Goal: Information Seeking & Learning: Check status

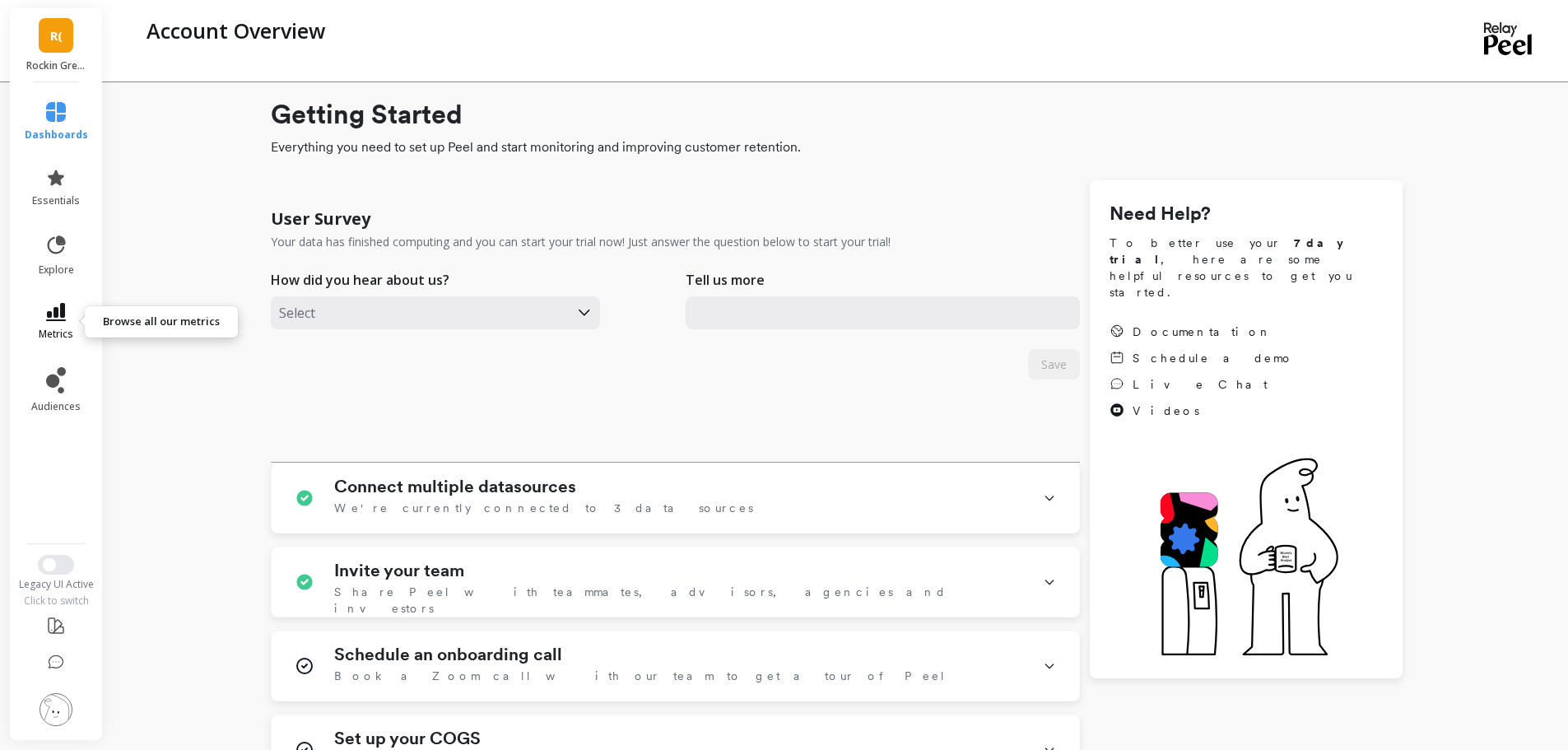
click at [44, 331] on span "metrics" at bounding box center [56, 334] width 35 height 13
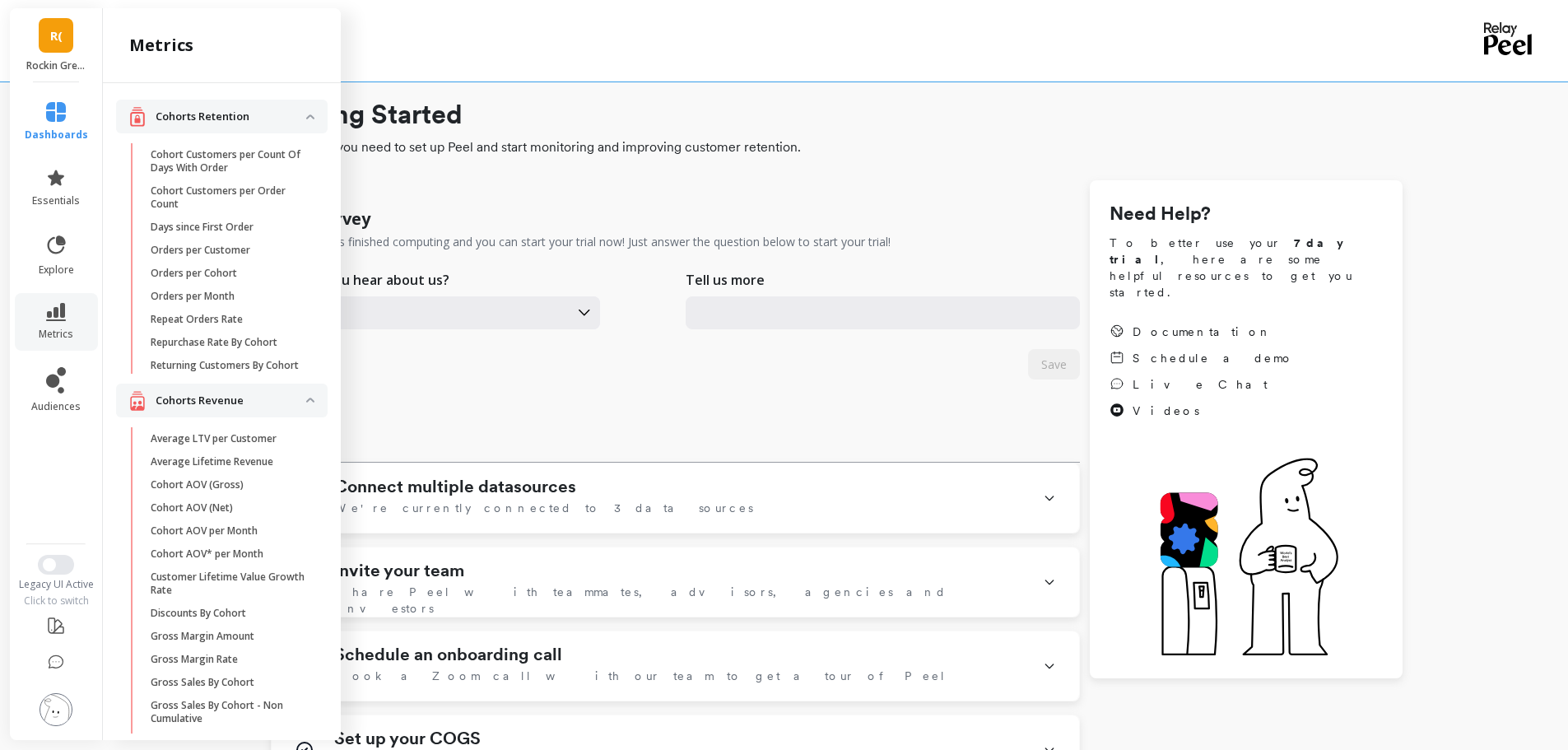
click at [59, 232] on li "explore" at bounding box center [57, 255] width 84 height 63
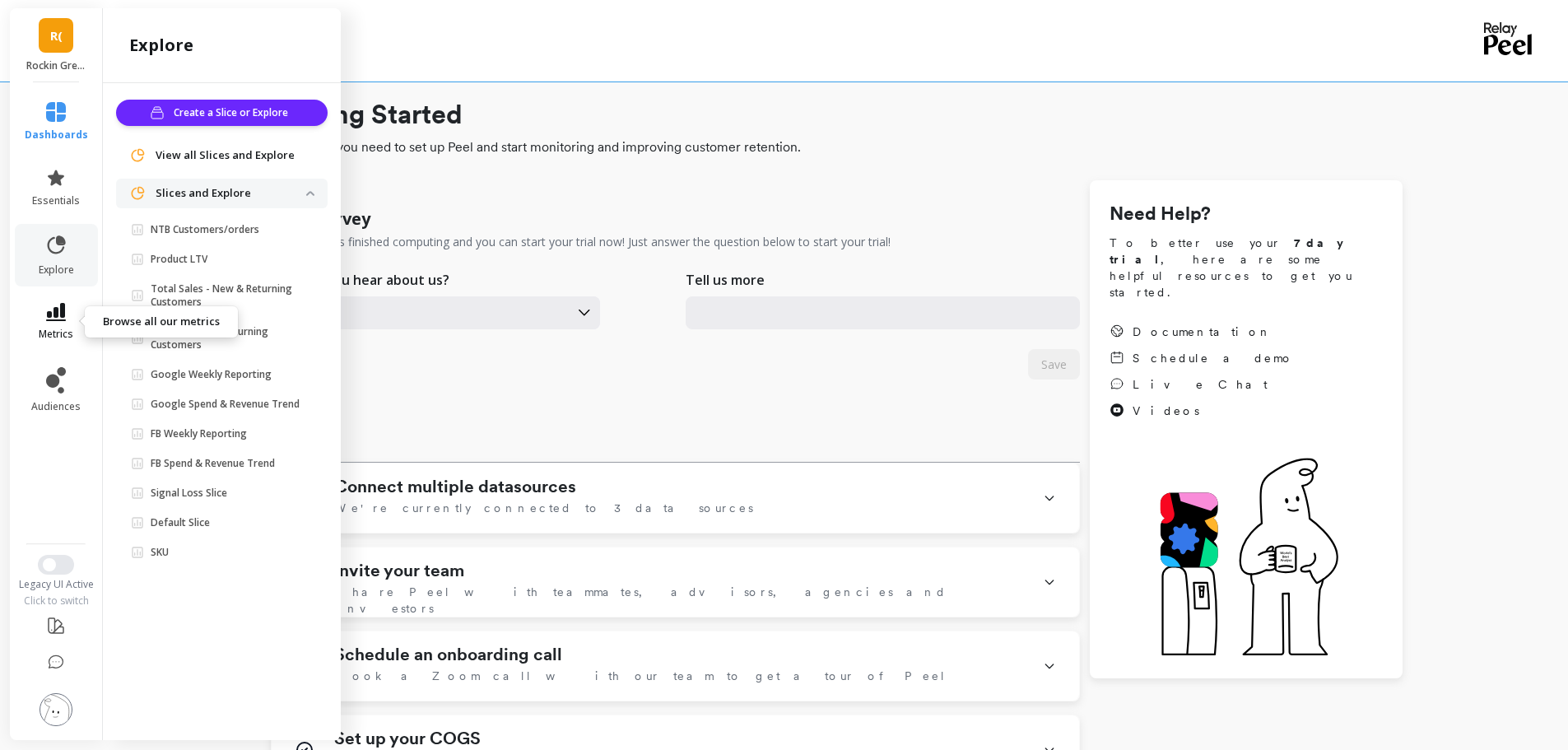
click at [46, 306] on icon at bounding box center [56, 312] width 20 height 18
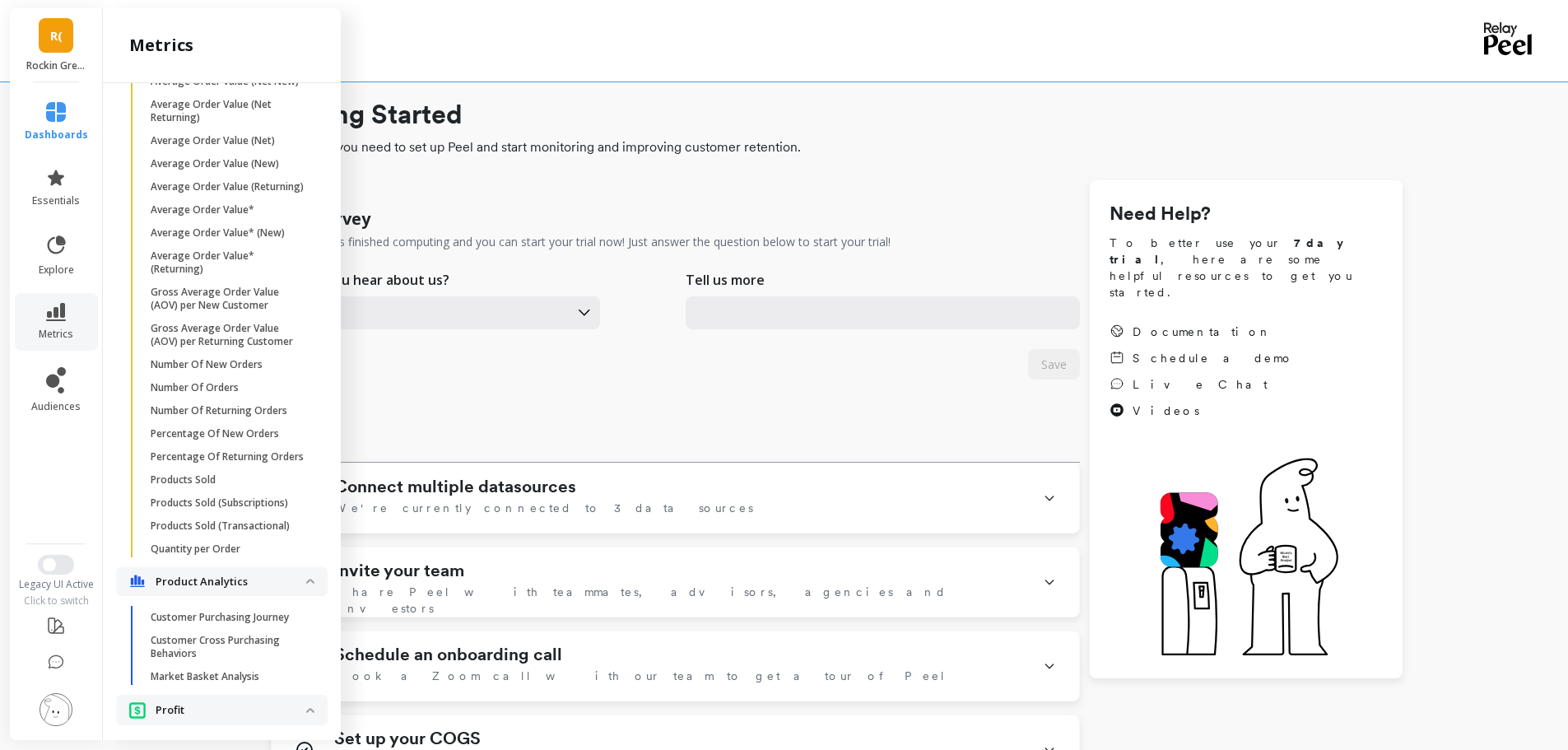
scroll to position [1496, 0]
click at [259, 371] on p "Number Of New Orders" at bounding box center [207, 364] width 112 height 13
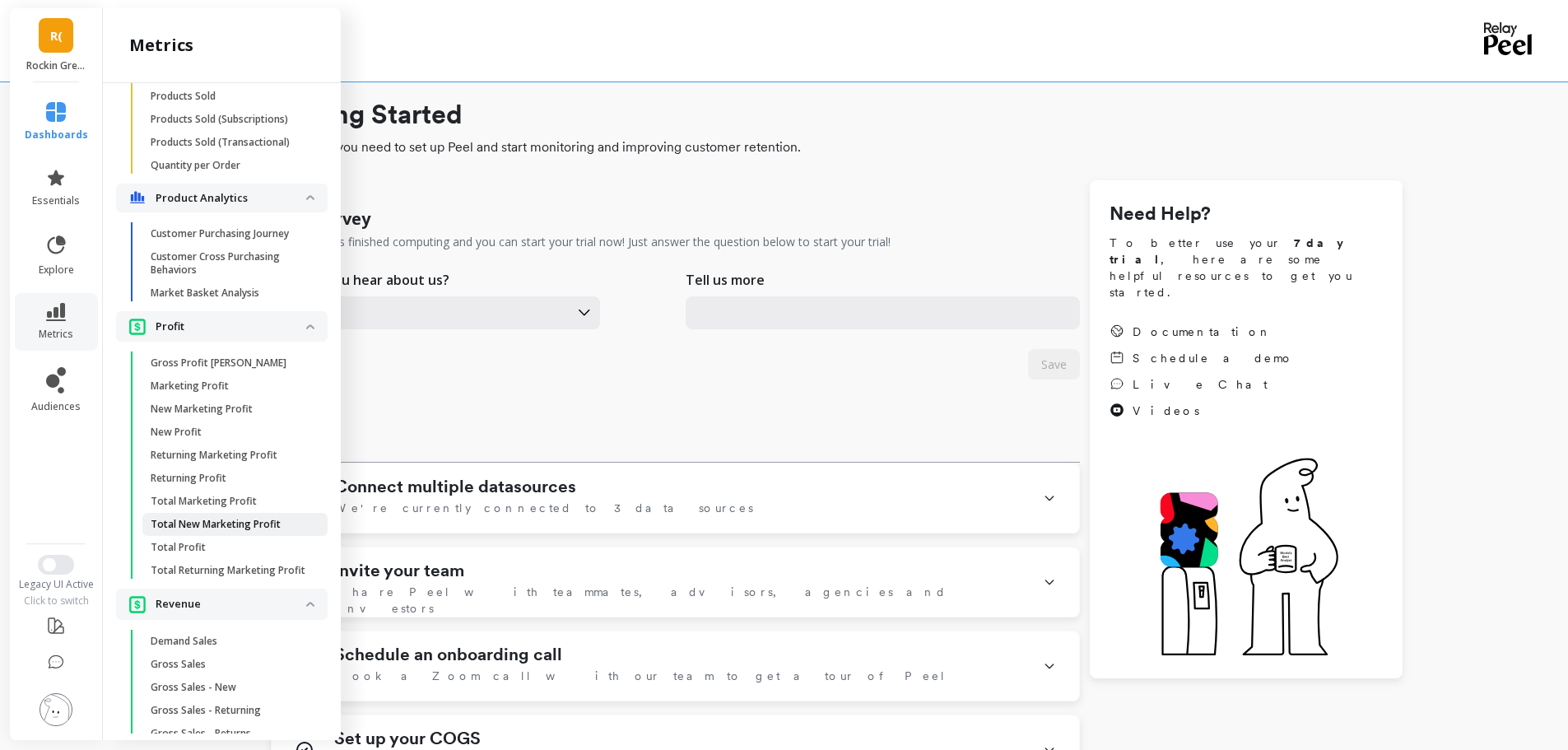
scroll to position [2240, 0]
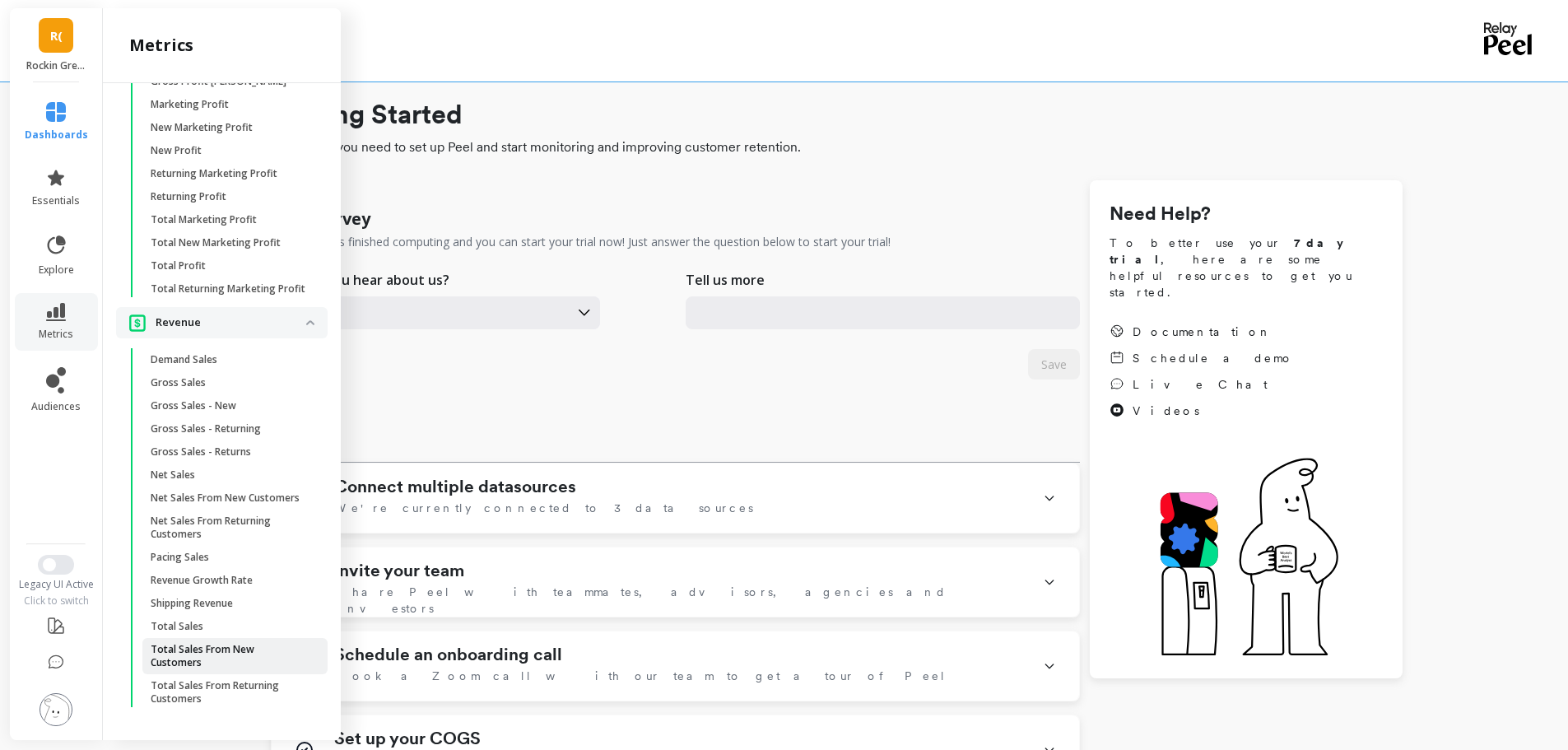
click at [208, 668] on p "Total Sales From New Customers" at bounding box center [229, 656] width 157 height 26
click at [629, 313] on div "Select" at bounding box center [473, 313] width 405 height 33
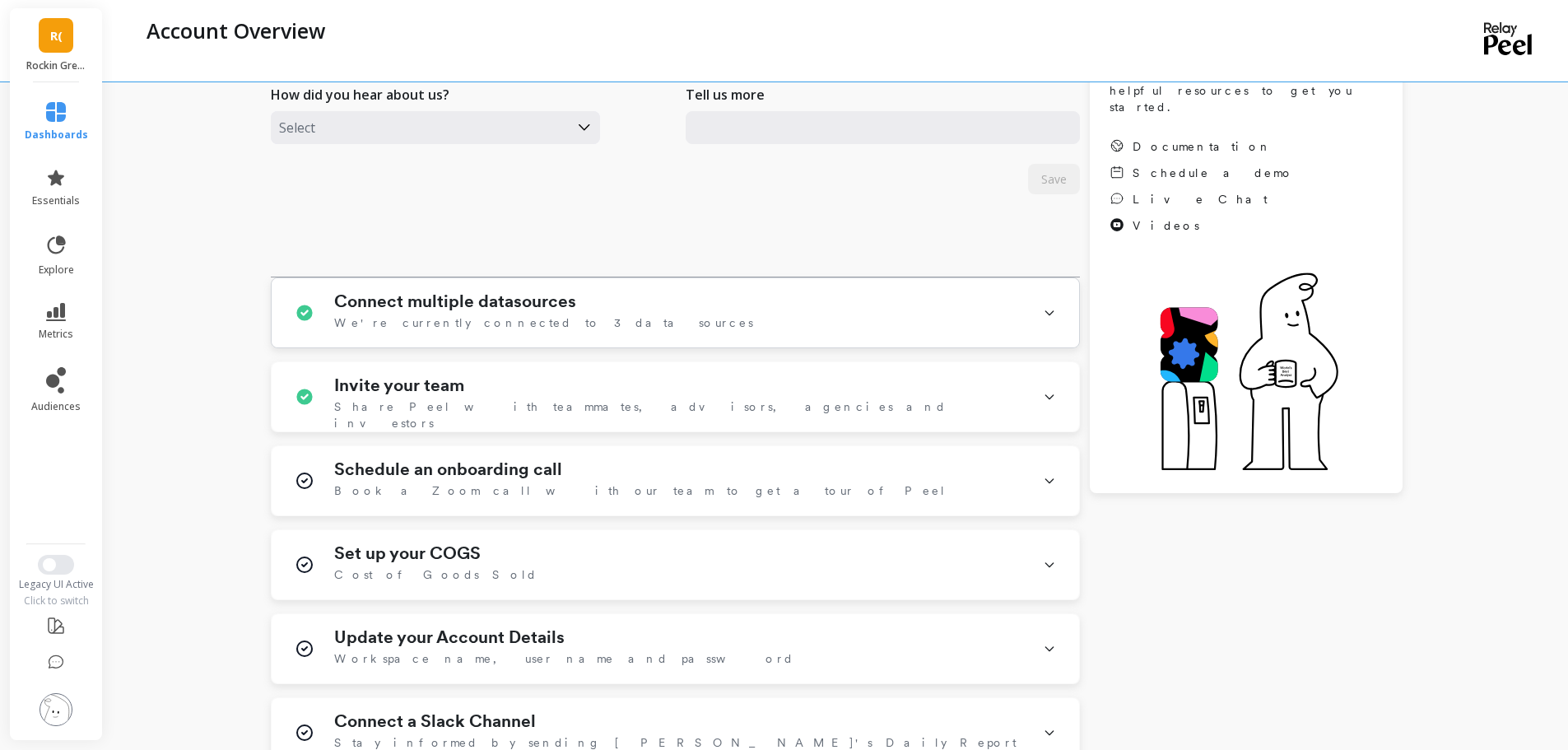
scroll to position [274, 0]
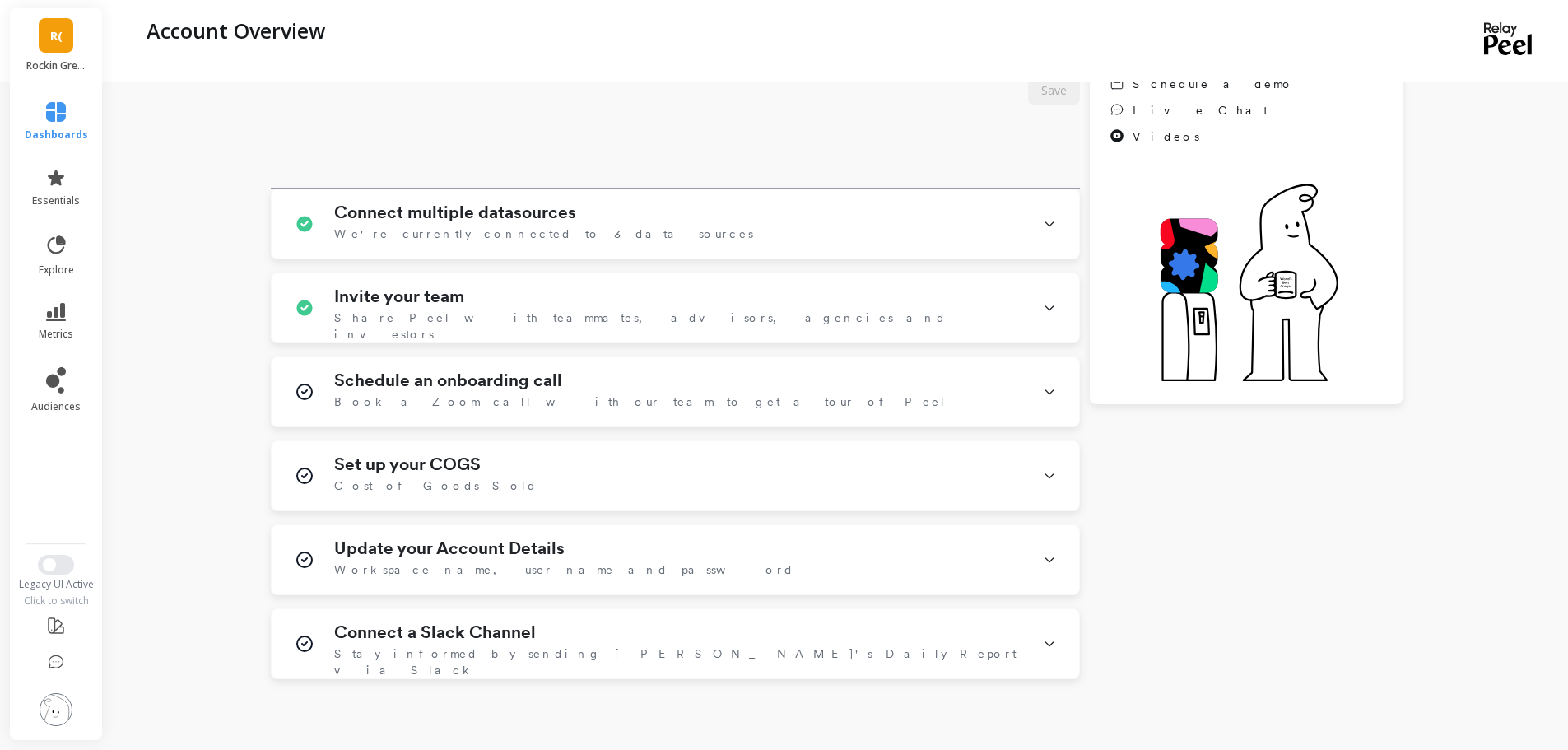
click at [1436, 529] on div "Getting Started Everything you need to set up Peel and start monitoring and imp…" at bounding box center [837, 291] width 1397 height 1105
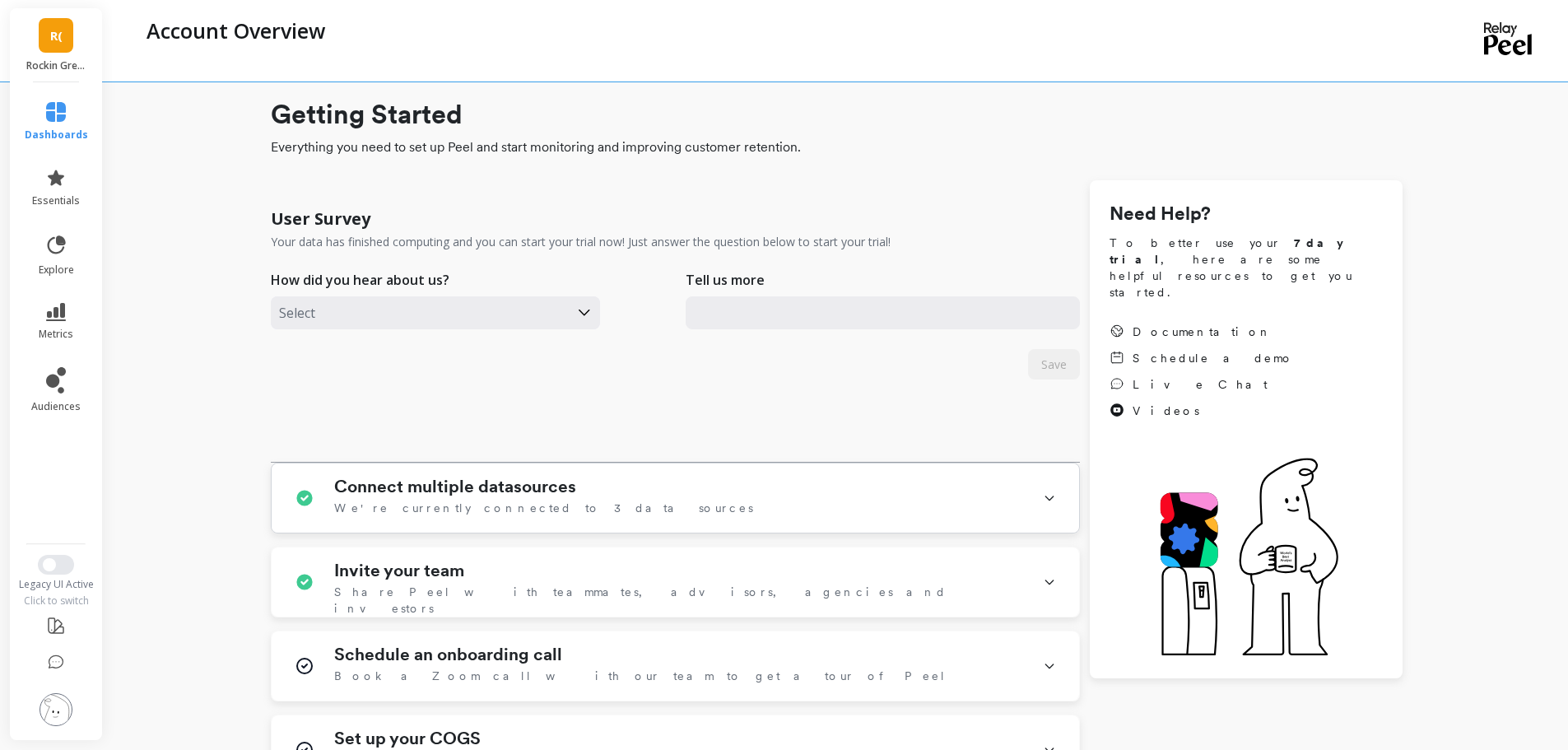
scroll to position [389, 0]
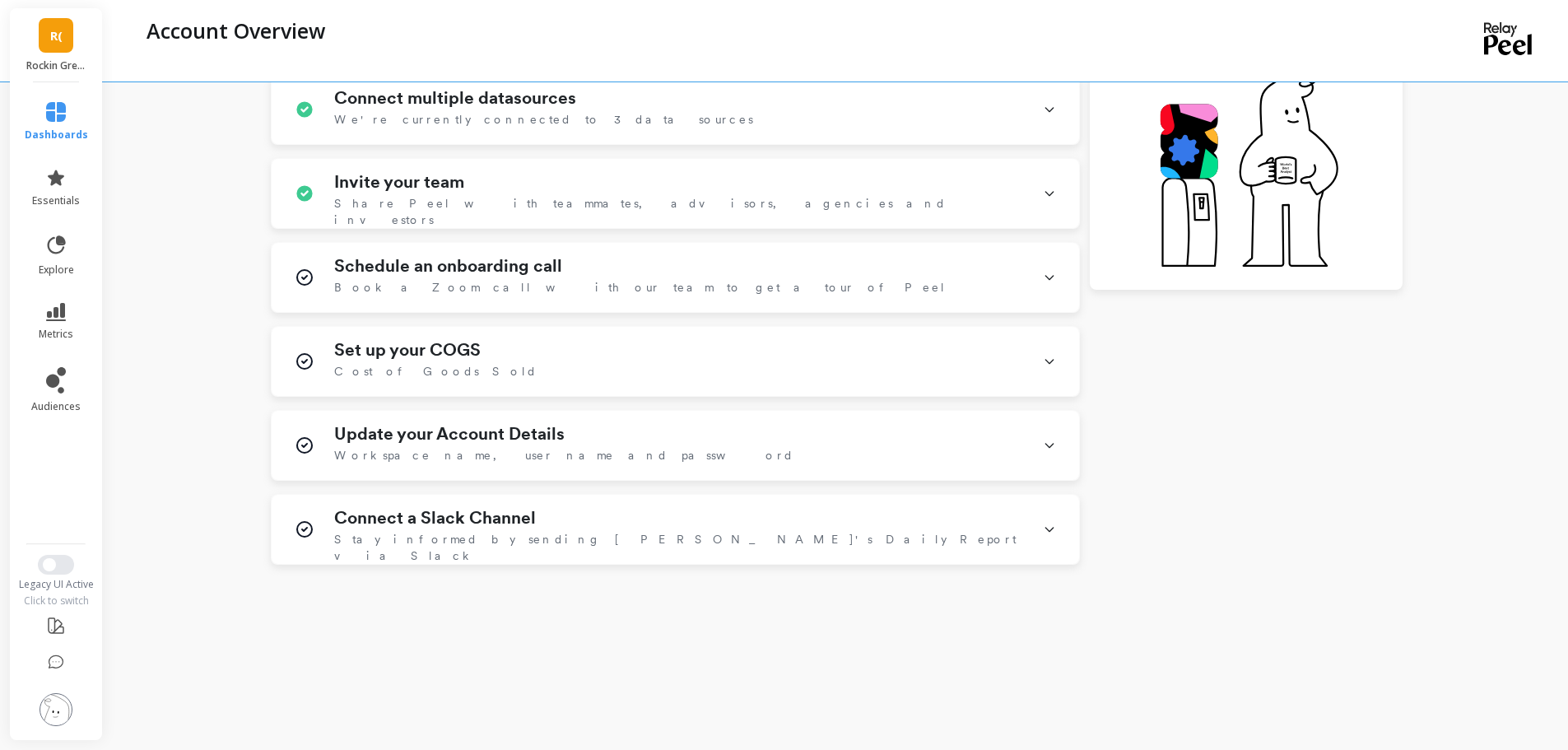
click at [1349, 396] on div "User Survey Your data has finished computing and you can start your trial now! …" at bounding box center [837, 178] width 1132 height 773
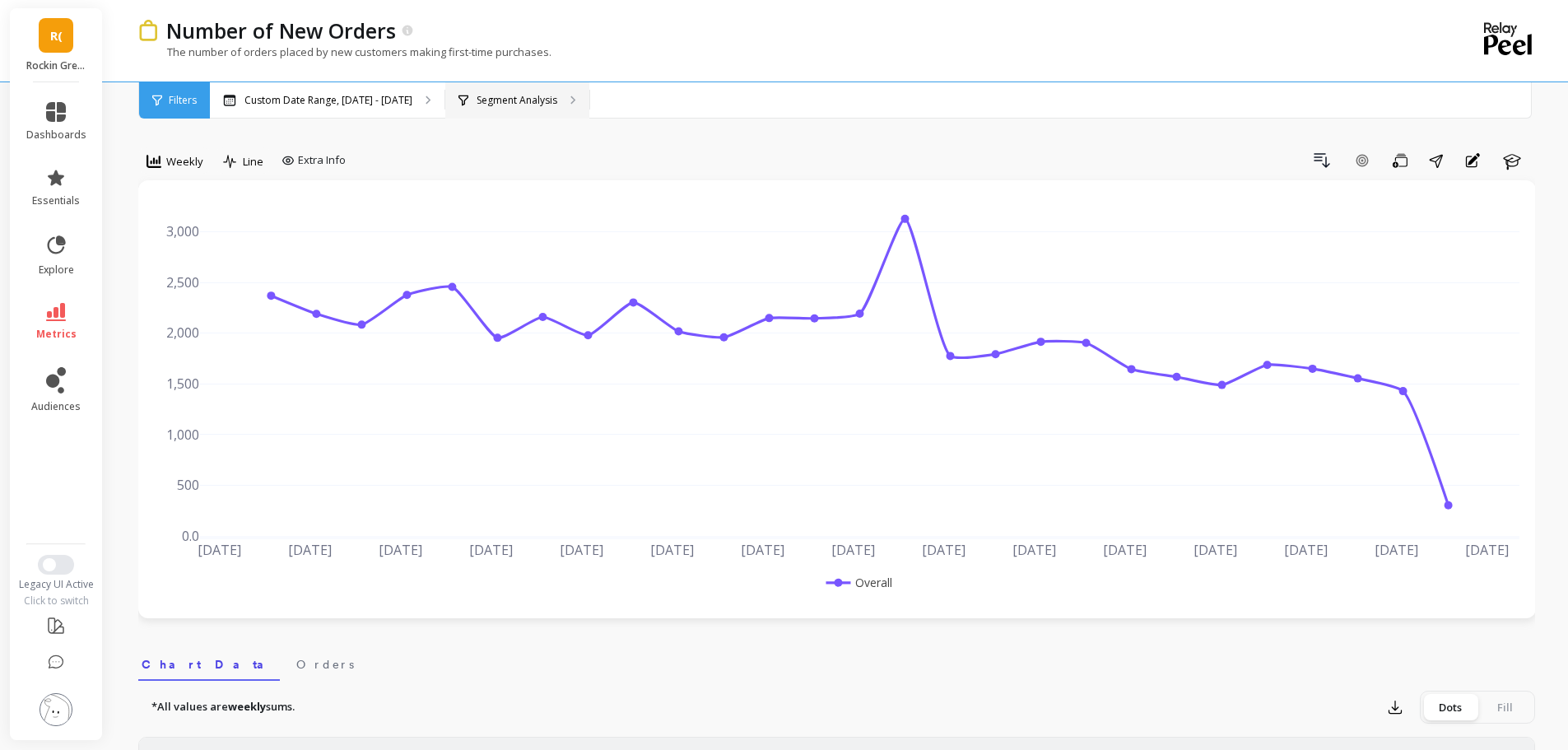
click at [536, 101] on p "Segment Analysis" at bounding box center [517, 101] width 81 height 13
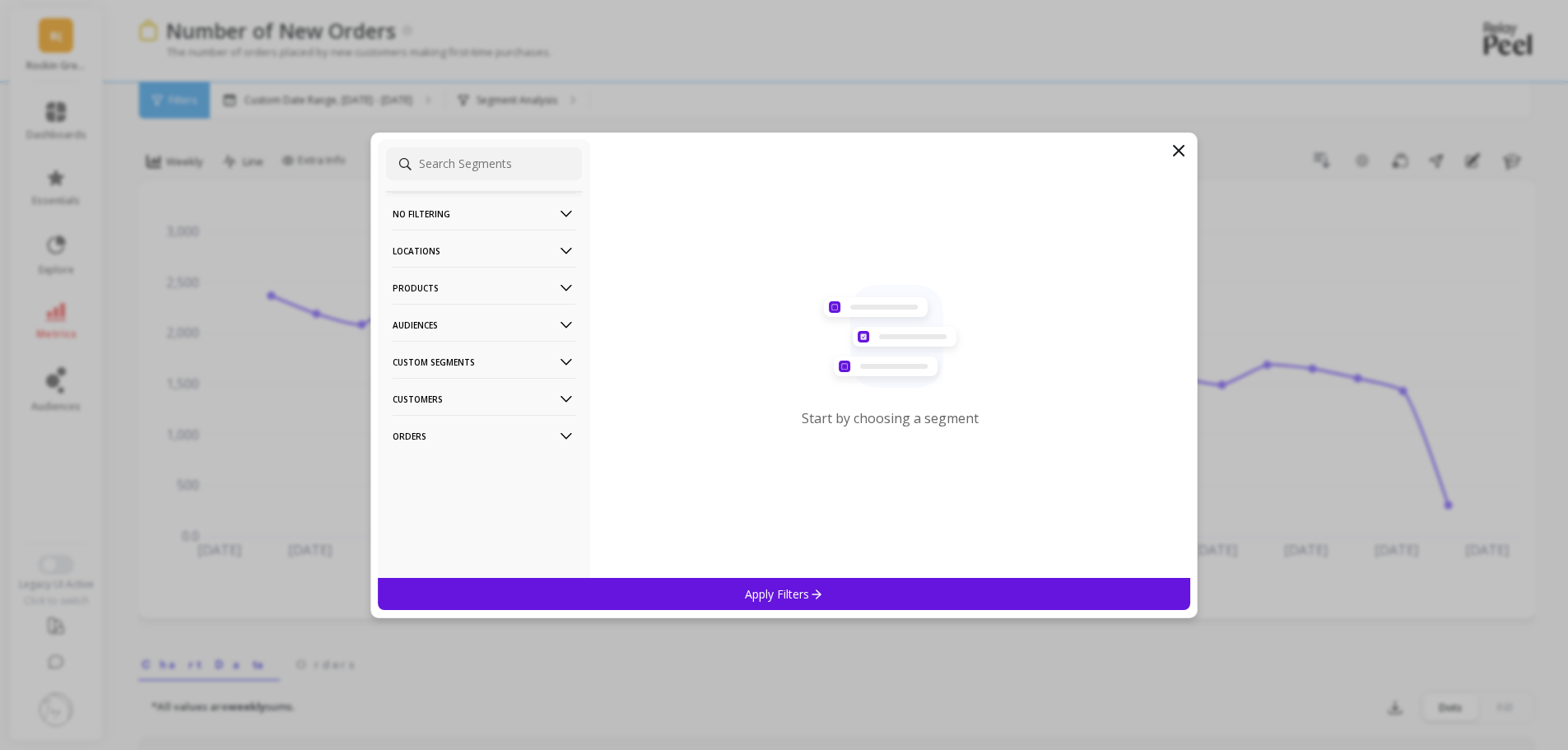
click at [445, 289] on p "Products" at bounding box center [484, 287] width 183 height 42
click at [404, 328] on div "ASIN" at bounding box center [484, 319] width 196 height 26
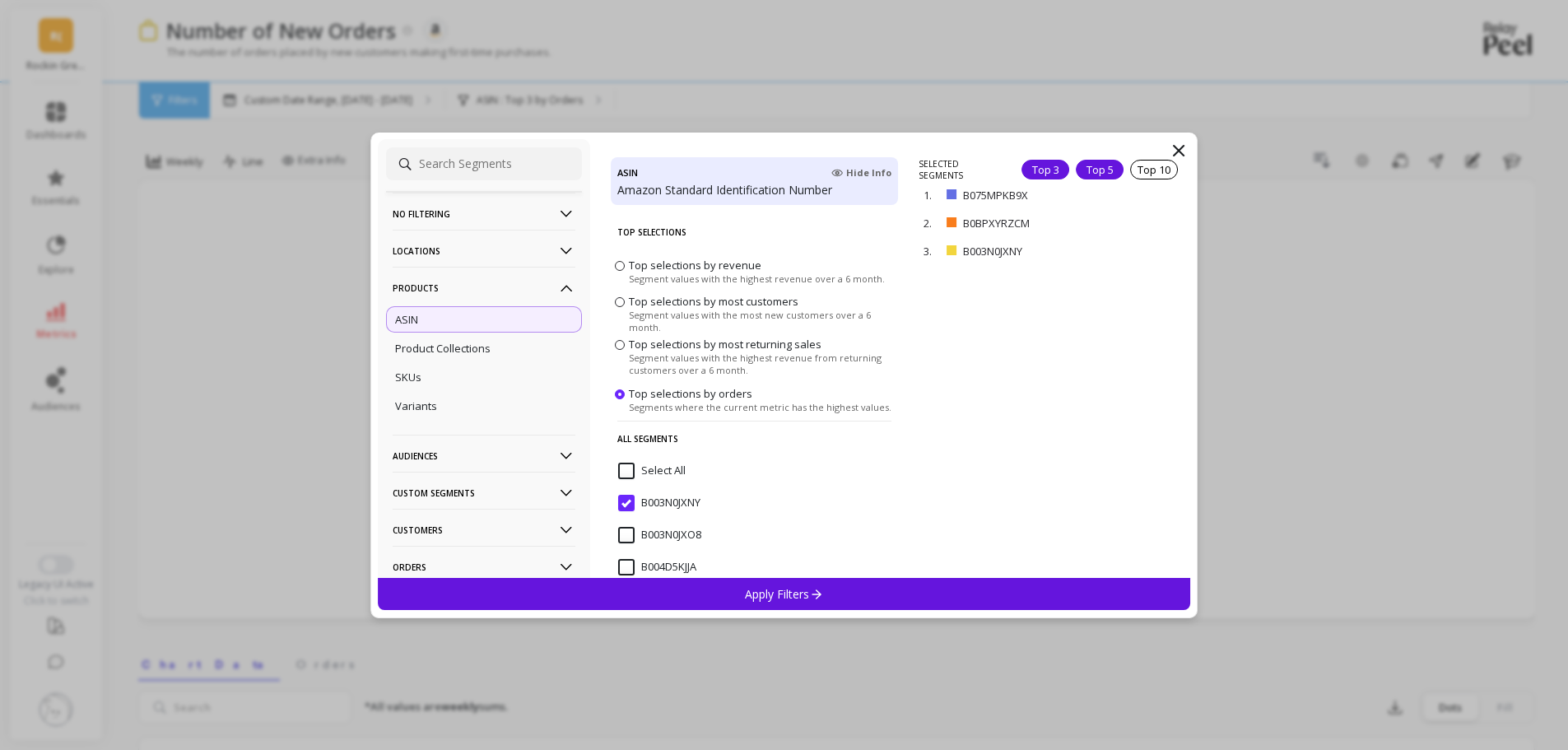
click at [1088, 172] on div "Top 5" at bounding box center [1099, 170] width 48 height 20
click at [717, 587] on div "Apply Filters" at bounding box center [785, 595] width 814 height 32
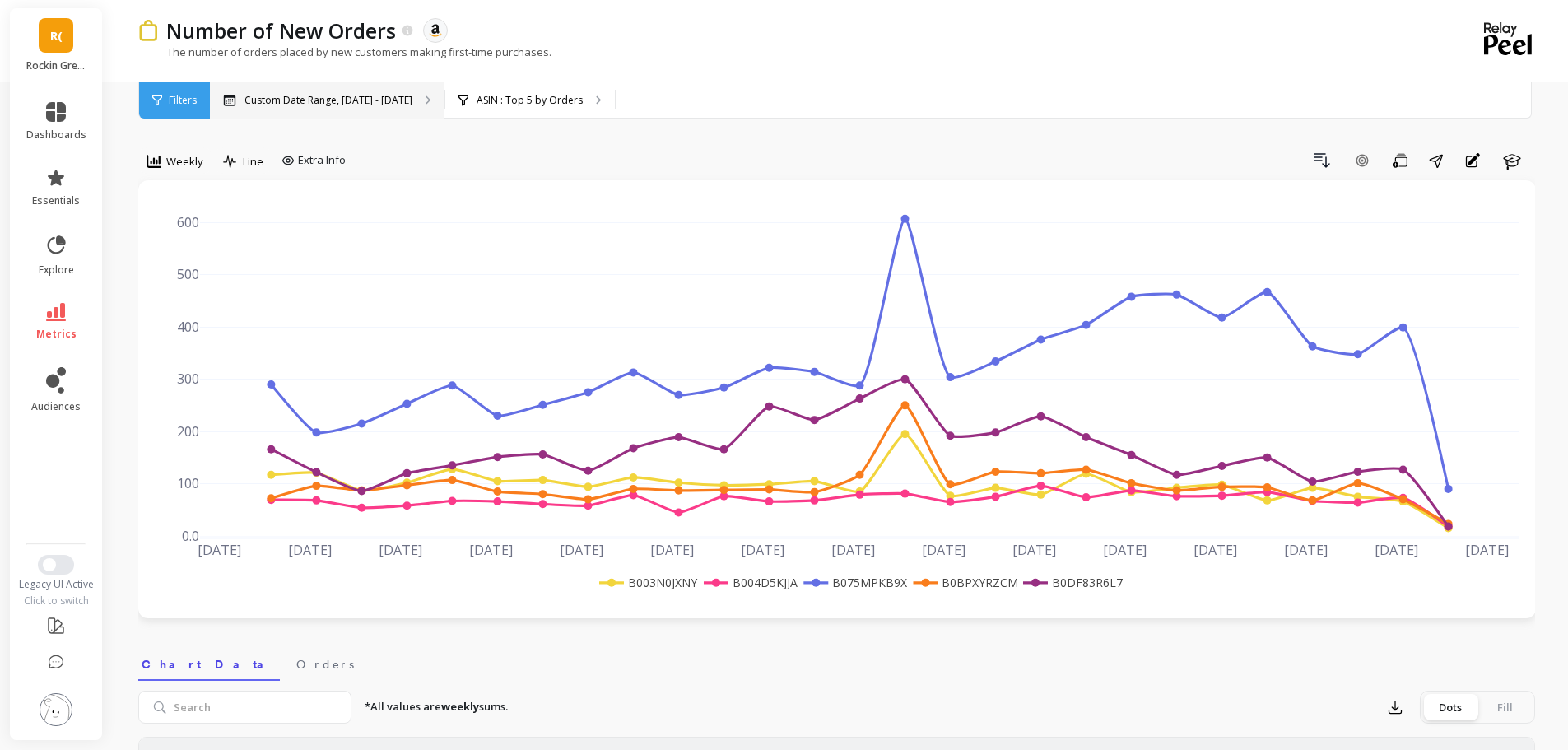
click at [390, 109] on div "Custom Date Range, [DATE] - [DATE]" at bounding box center [327, 101] width 234 height 36
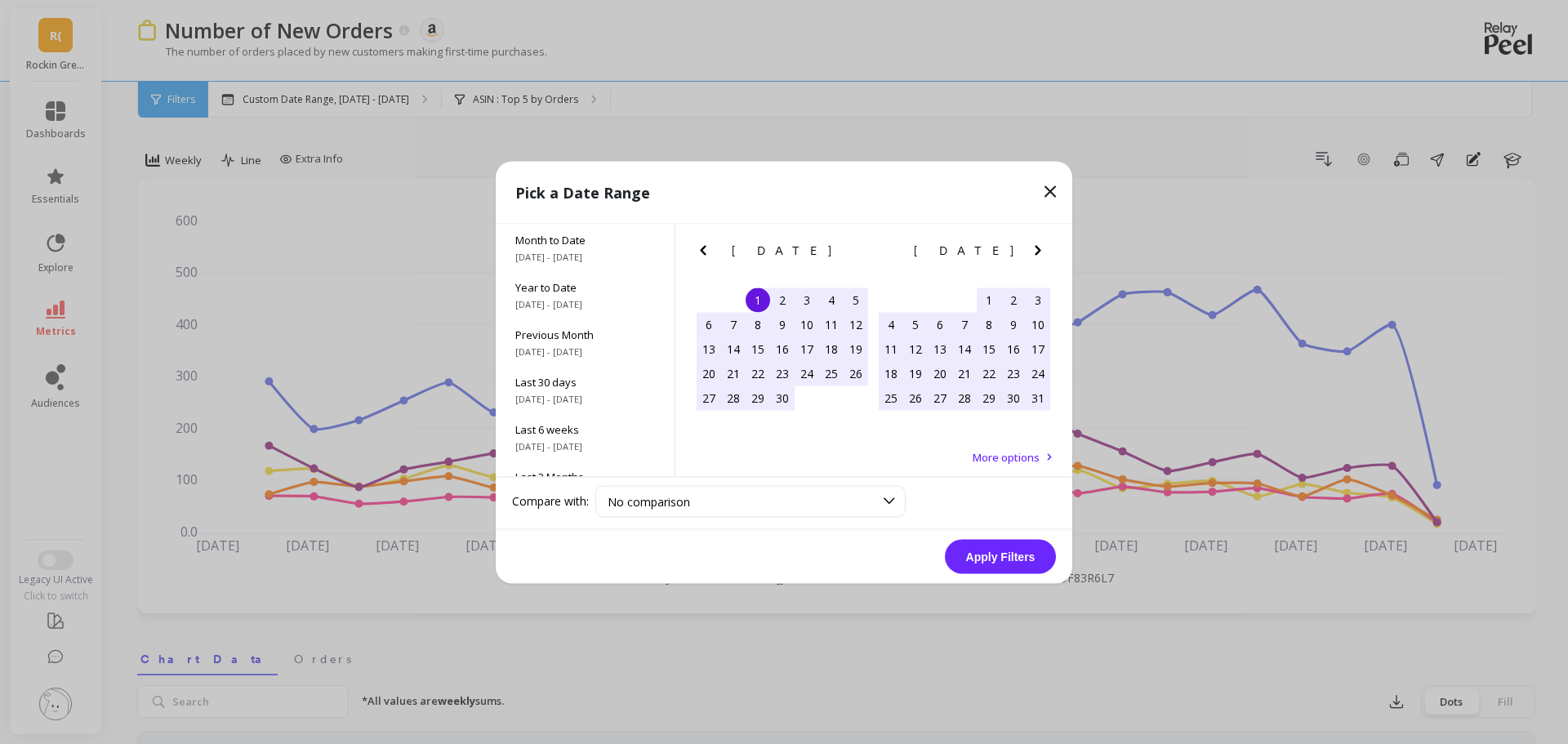
click at [1038, 247] on icon "Next Month" at bounding box center [1038, 250] width 20 height 20
click at [942, 301] on div "1" at bounding box center [940, 300] width 25 height 25
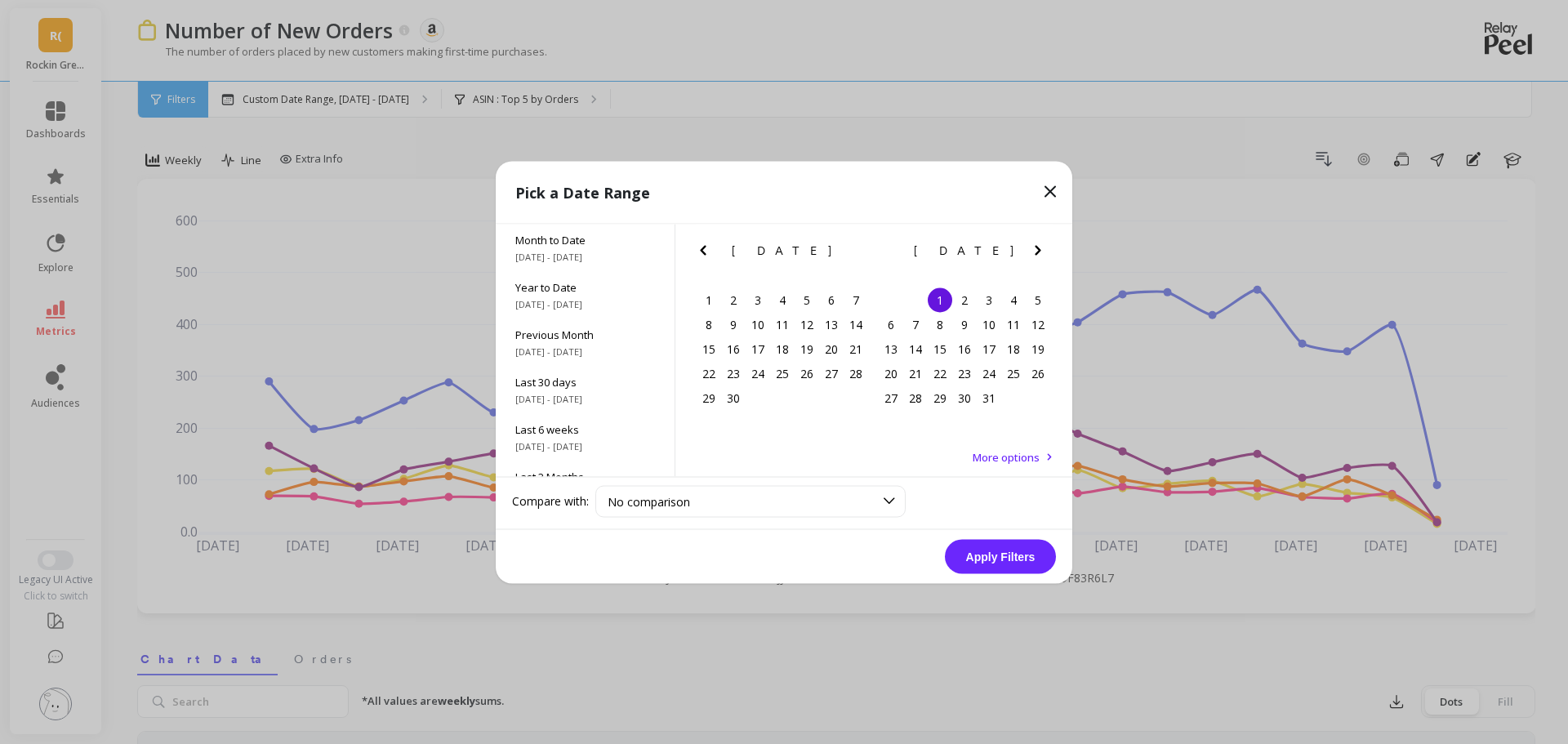
click at [1030, 250] on icon "Next Month" at bounding box center [1038, 250] width 20 height 20
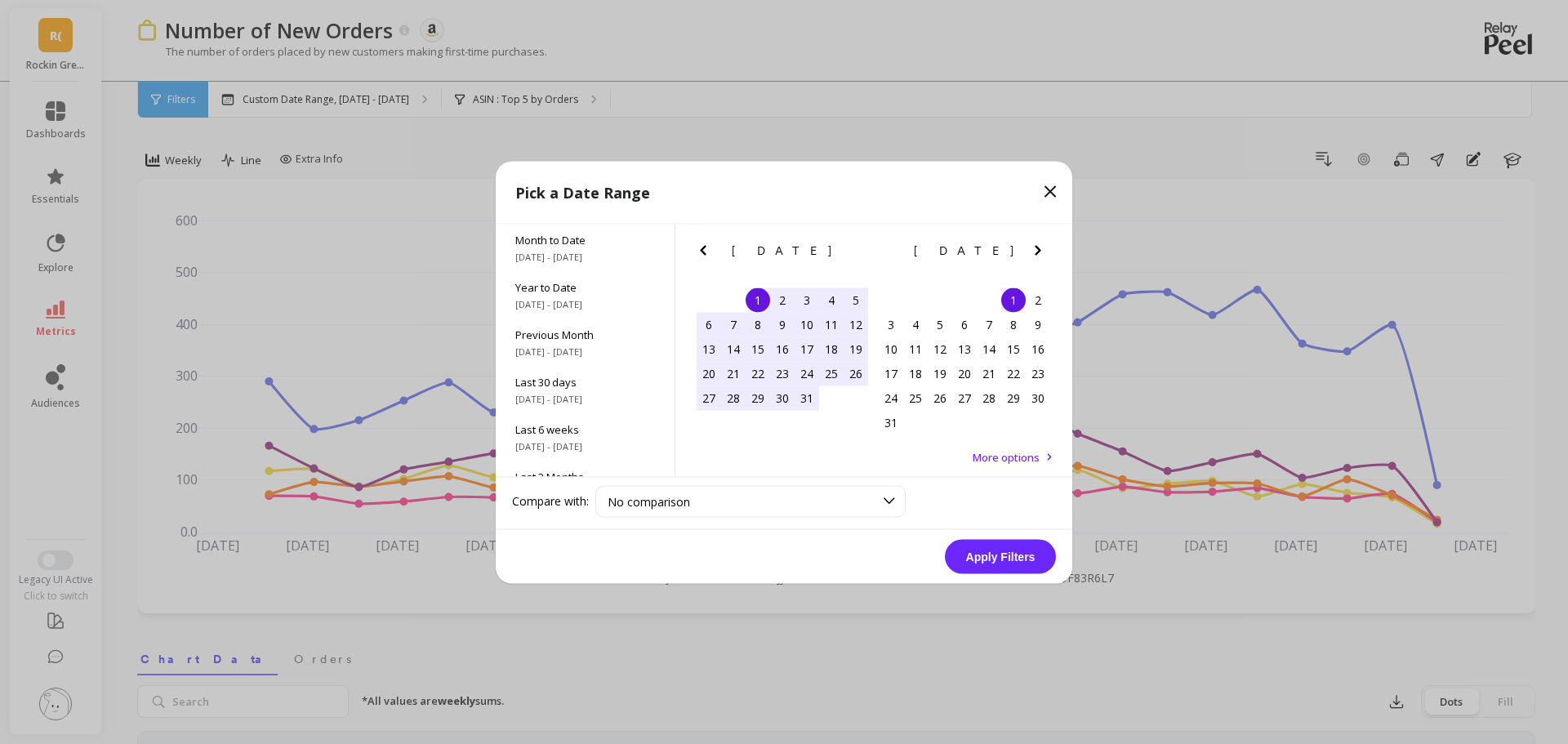
click at [1030, 250] on icon "Next Month" at bounding box center [1038, 250] width 20 height 20
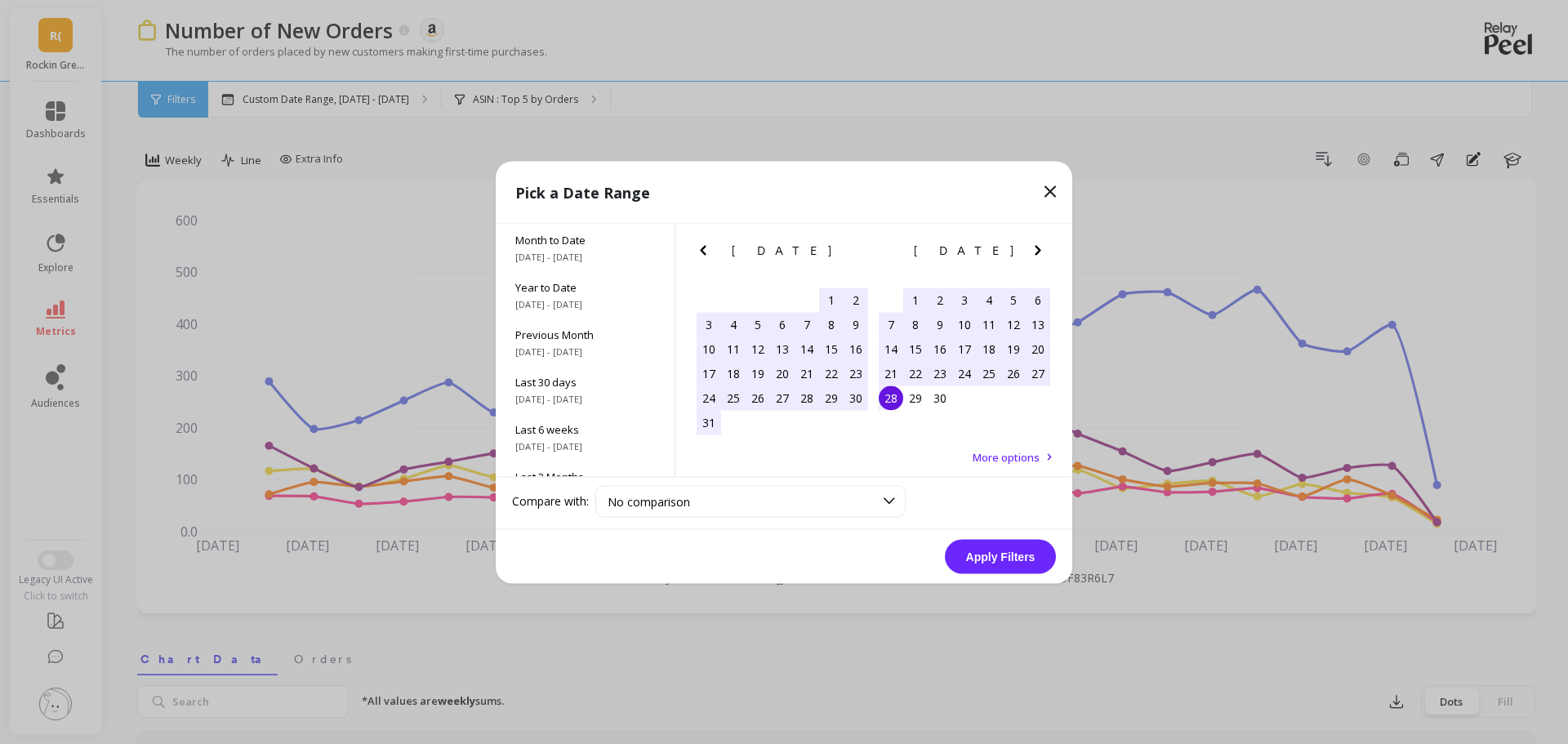
click at [897, 397] on div "28" at bounding box center [891, 398] width 25 height 25
click at [986, 555] on button "Apply Filters" at bounding box center [1000, 556] width 111 height 35
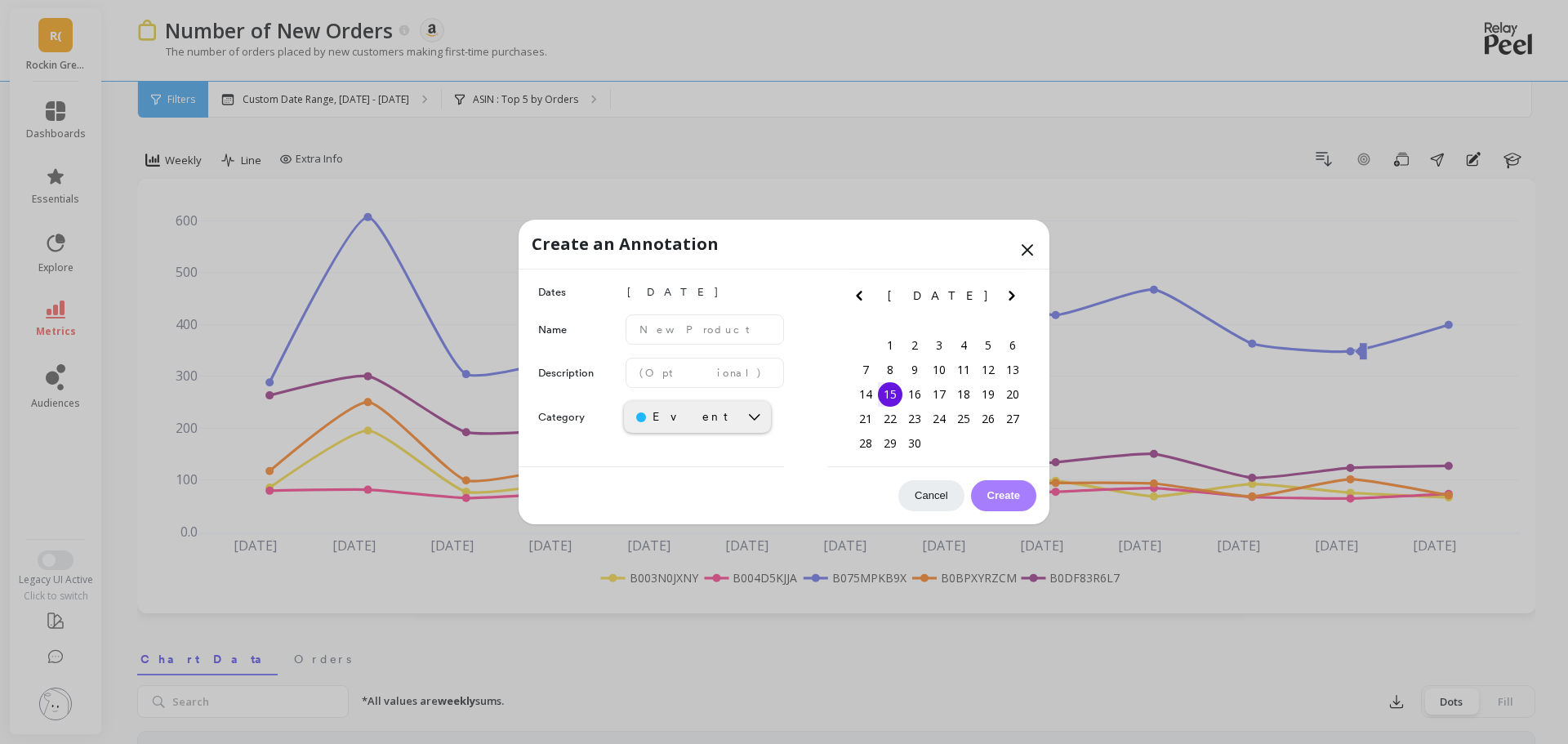
click at [1033, 247] on icon at bounding box center [1027, 250] width 20 height 20
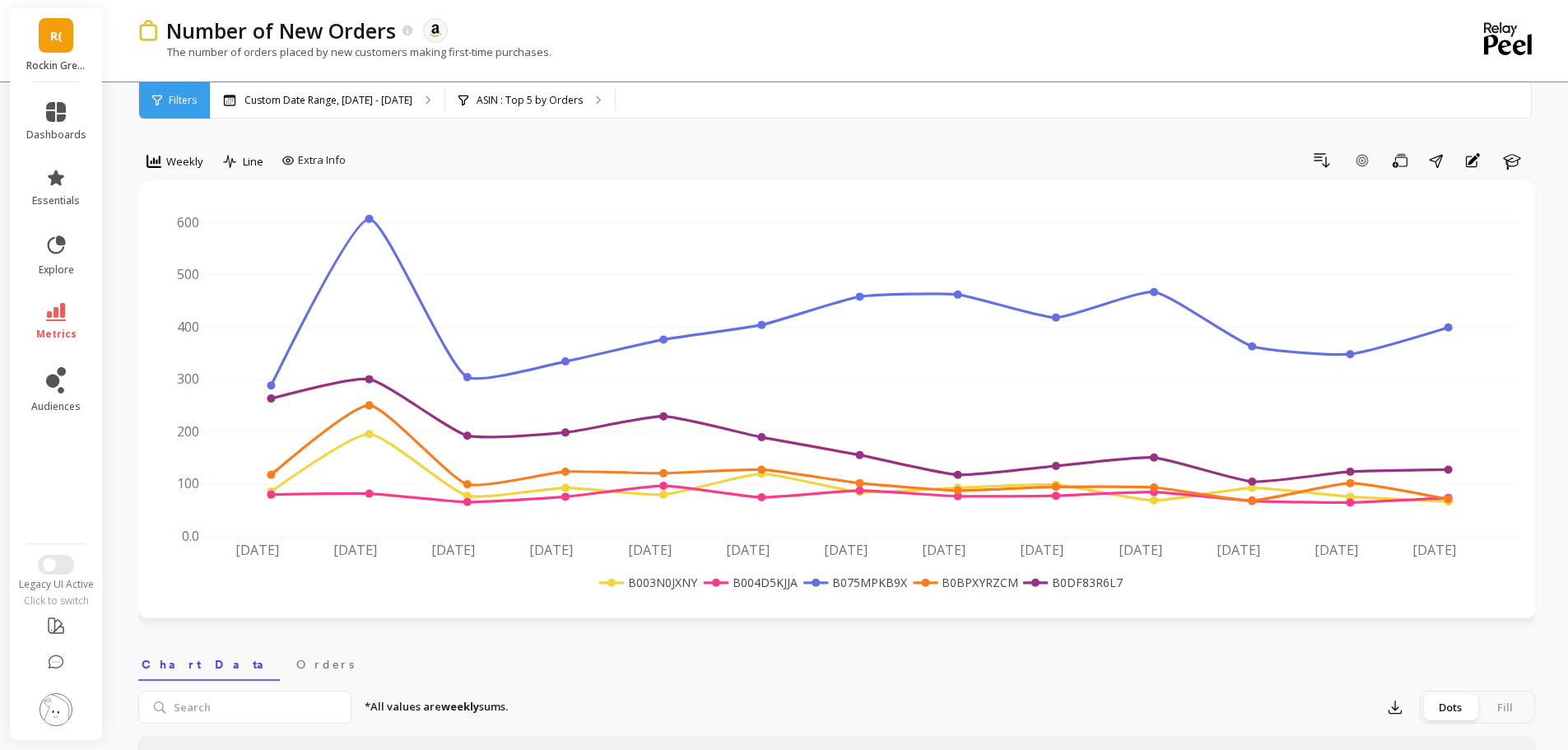
drag, startPoint x: 738, startPoint y: 31, endPoint x: 172, endPoint y: 100, distance: 570.2
click at [172, 100] on span "Filters" at bounding box center [182, 101] width 28 height 13
click at [276, 98] on p "Custom Date Range, [DATE] - [DATE]" at bounding box center [328, 101] width 168 height 13
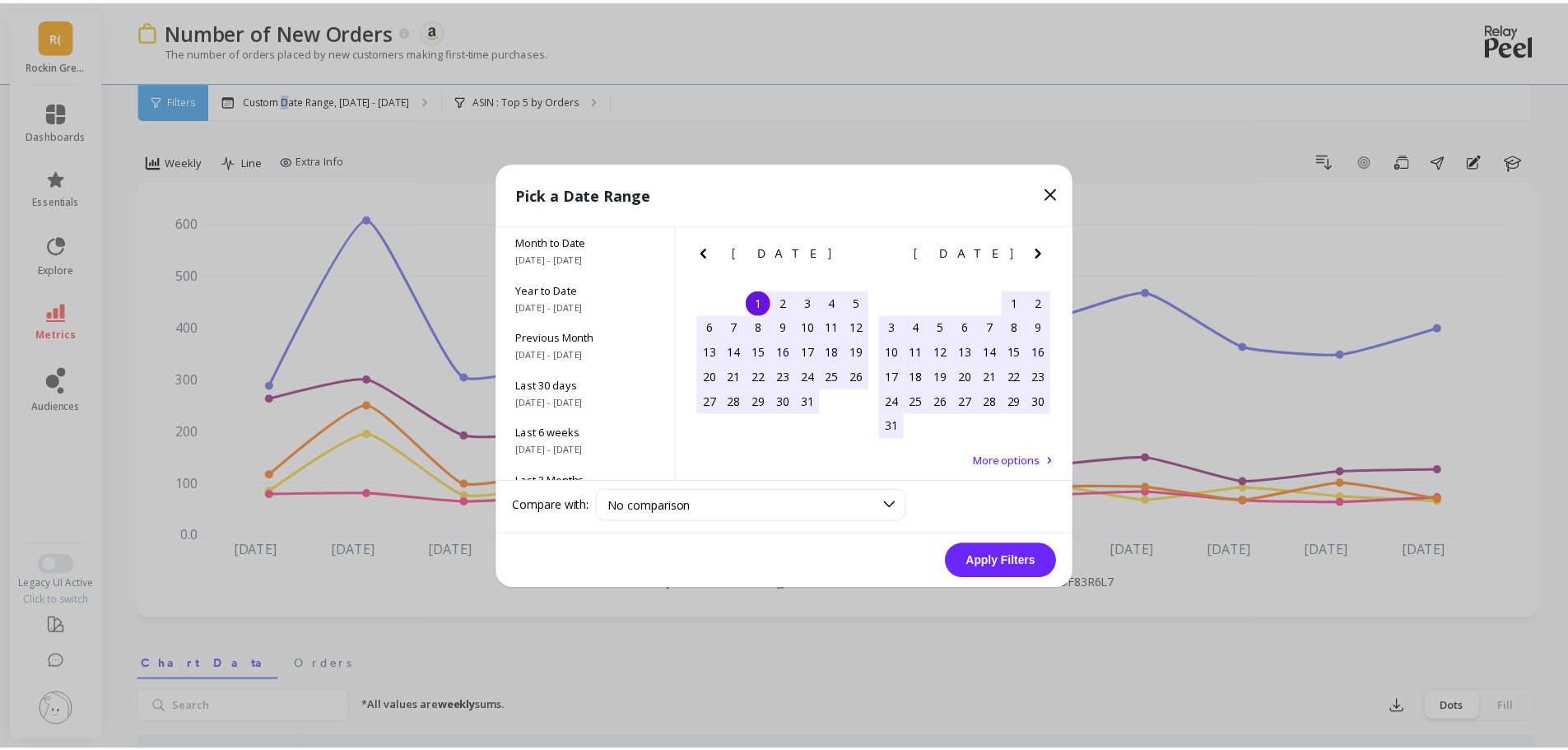
scroll to position [0, 148]
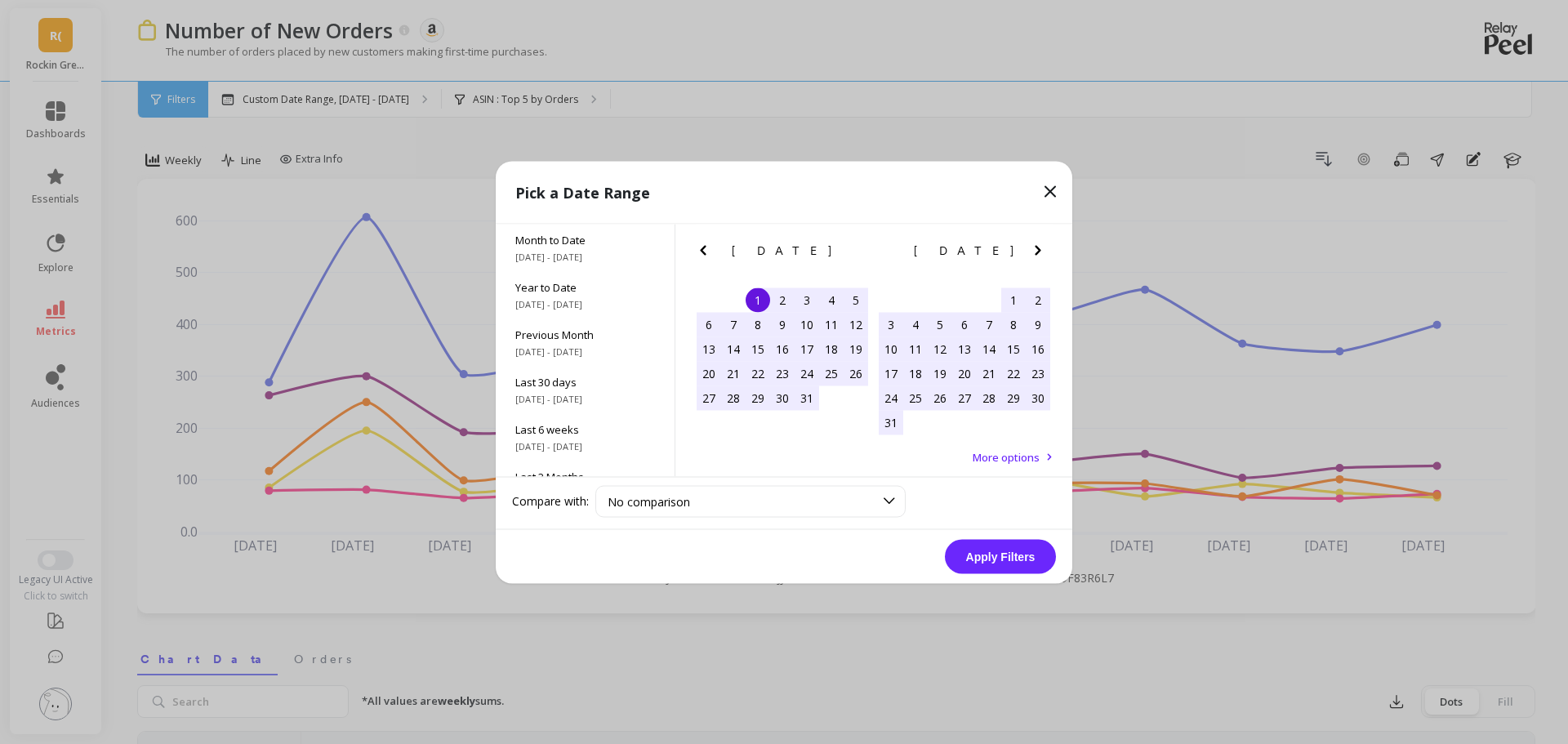
click at [762, 301] on div "1" at bounding box center [758, 300] width 25 height 25
click at [1046, 401] on div "30" at bounding box center [1038, 398] width 25 height 25
click at [752, 298] on div "1" at bounding box center [758, 300] width 25 height 25
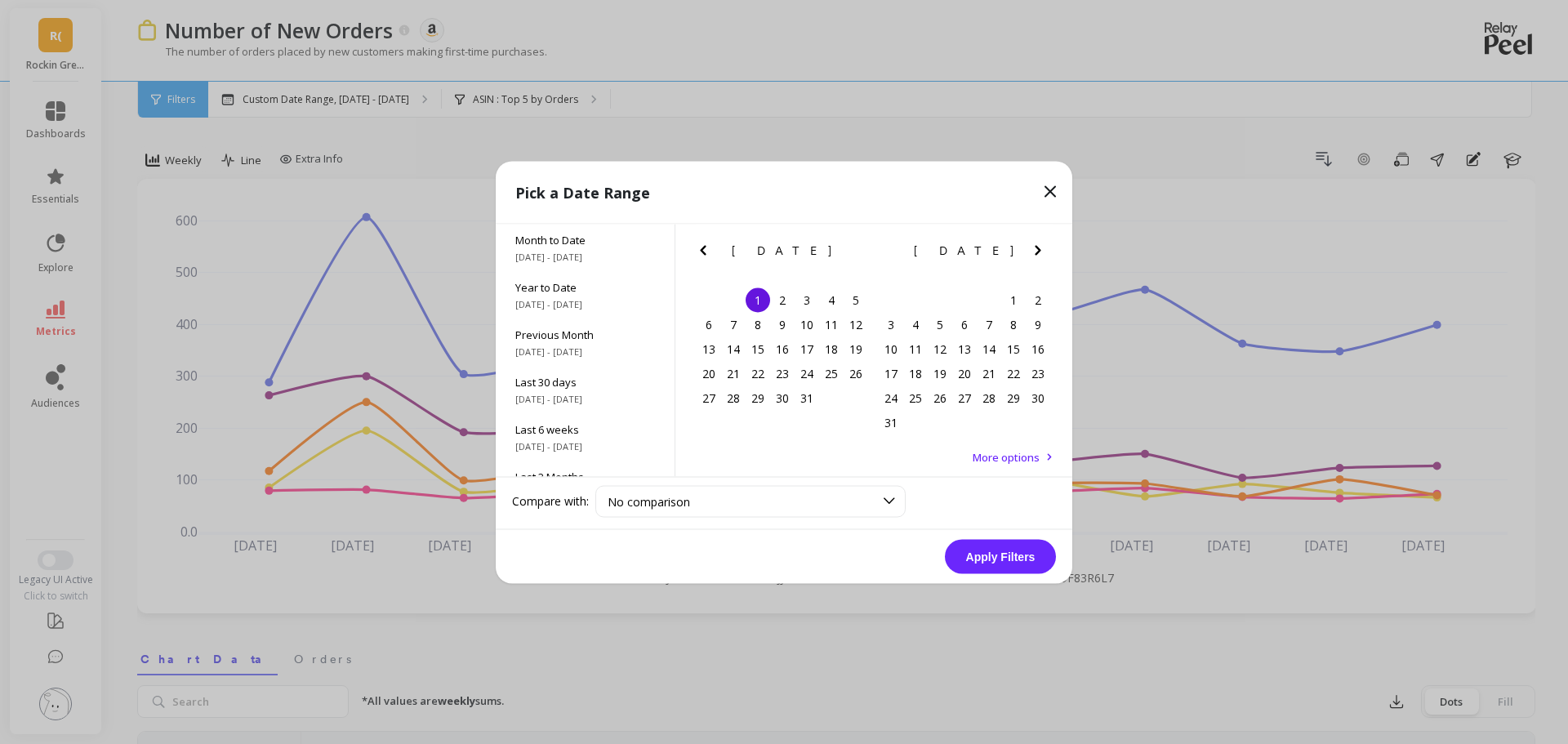
click at [1040, 255] on icon "Next Month" at bounding box center [1038, 250] width 20 height 20
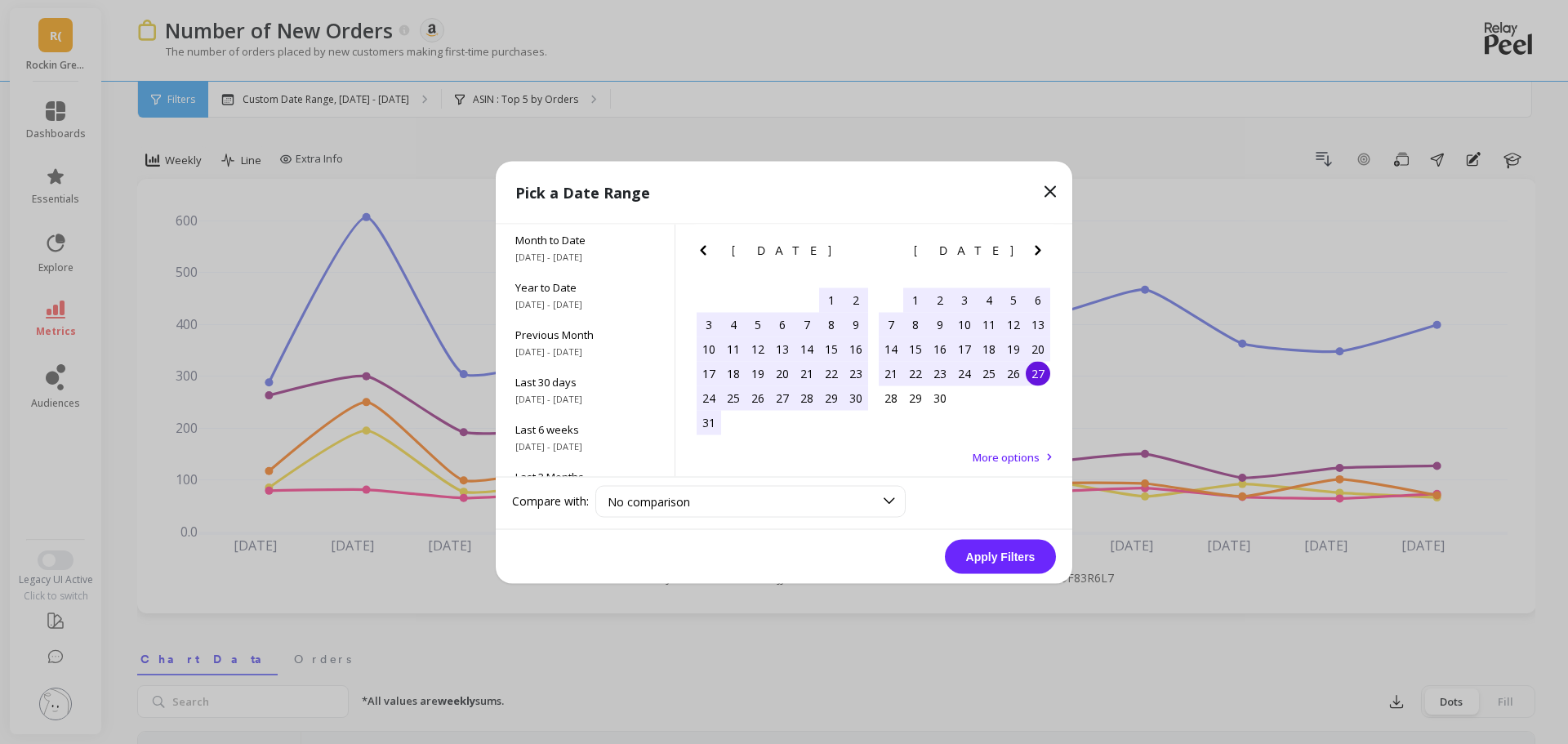
click at [1049, 370] on div "27" at bounding box center [1038, 373] width 25 height 25
click at [1007, 557] on button "Apply Filters" at bounding box center [1000, 556] width 111 height 35
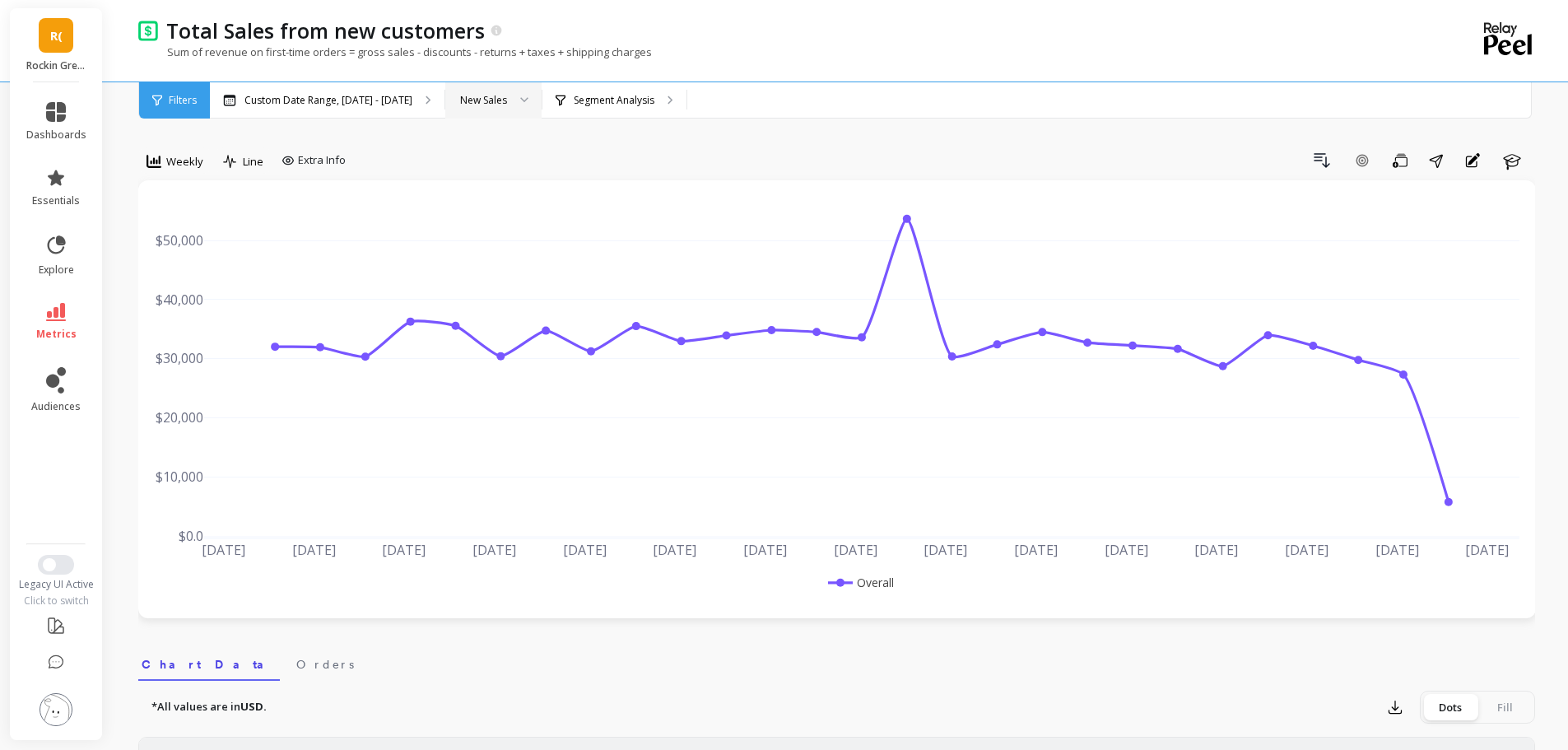
click at [499, 104] on div "New Sales" at bounding box center [484, 100] width 50 height 15
click at [632, 106] on div "Segment Analysis" at bounding box center [614, 101] width 144 height 36
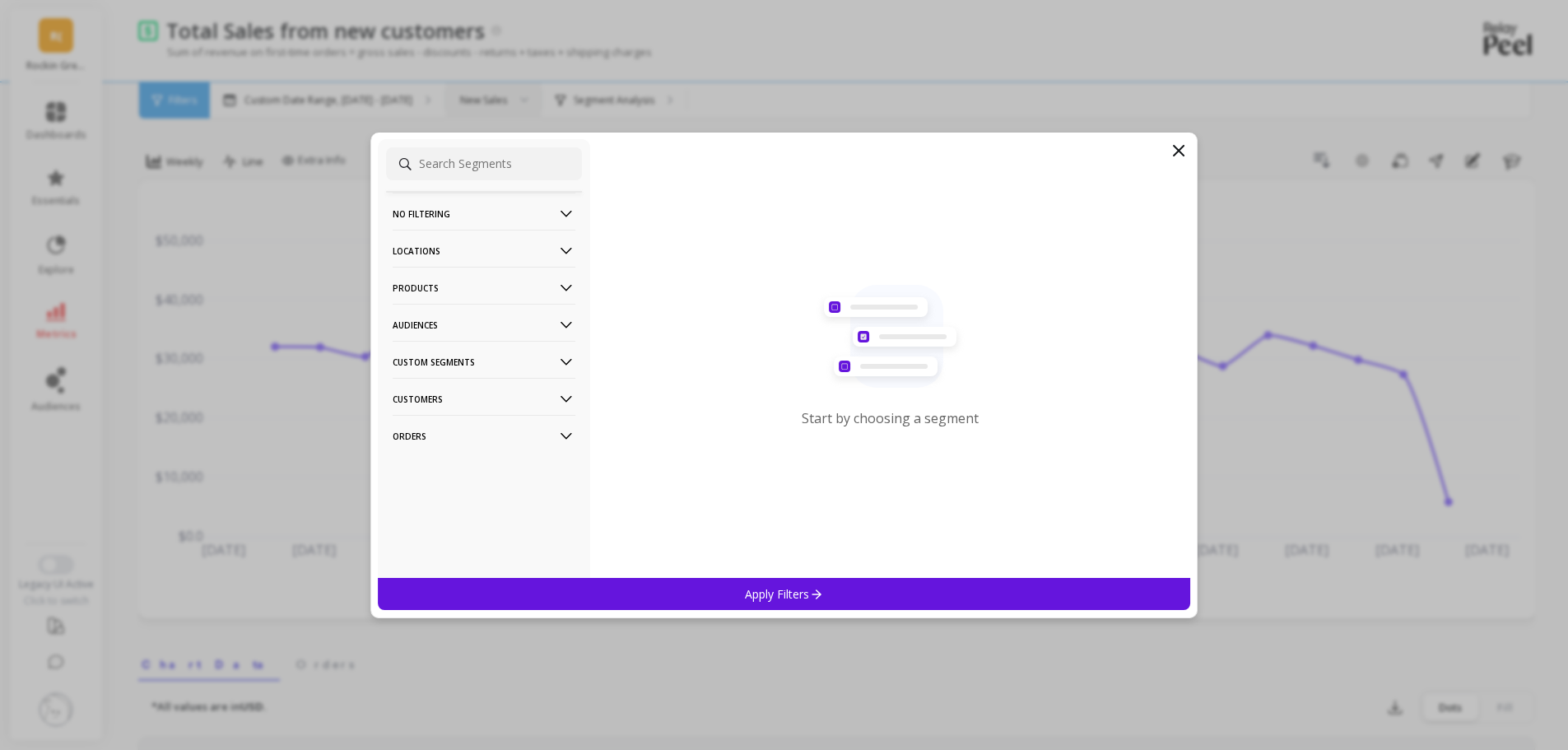
click at [476, 361] on p "Custom Segments" at bounding box center [484, 362] width 183 height 42
click at [473, 393] on p "Customers" at bounding box center [484, 399] width 183 height 42
click at [443, 325] on p "Audiences" at bounding box center [484, 324] width 183 height 42
click at [427, 330] on p "Audiences" at bounding box center [484, 324] width 183 height 42
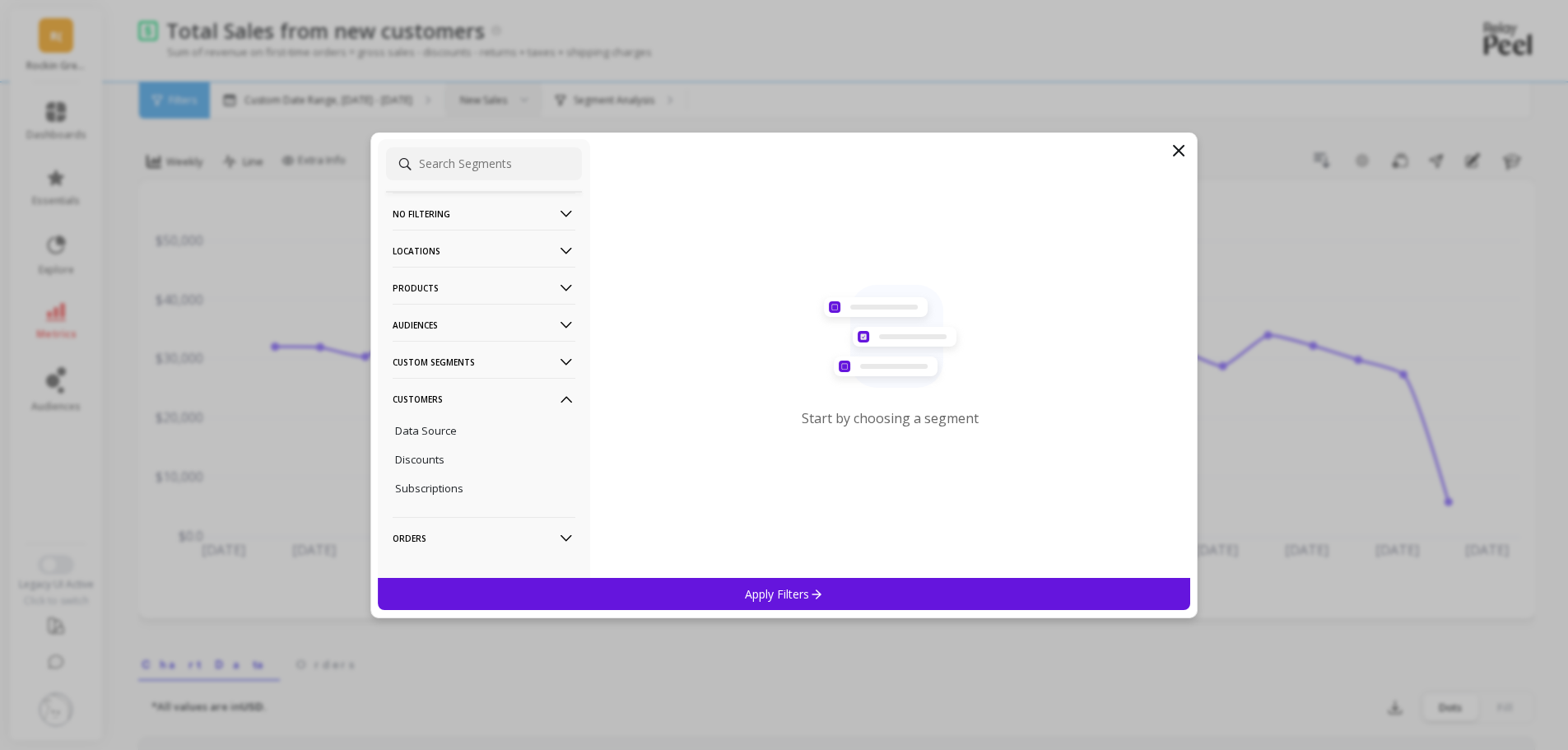
click at [436, 286] on p "Products" at bounding box center [484, 287] width 183 height 42
click at [424, 312] on div "ASIN" at bounding box center [484, 319] width 196 height 26
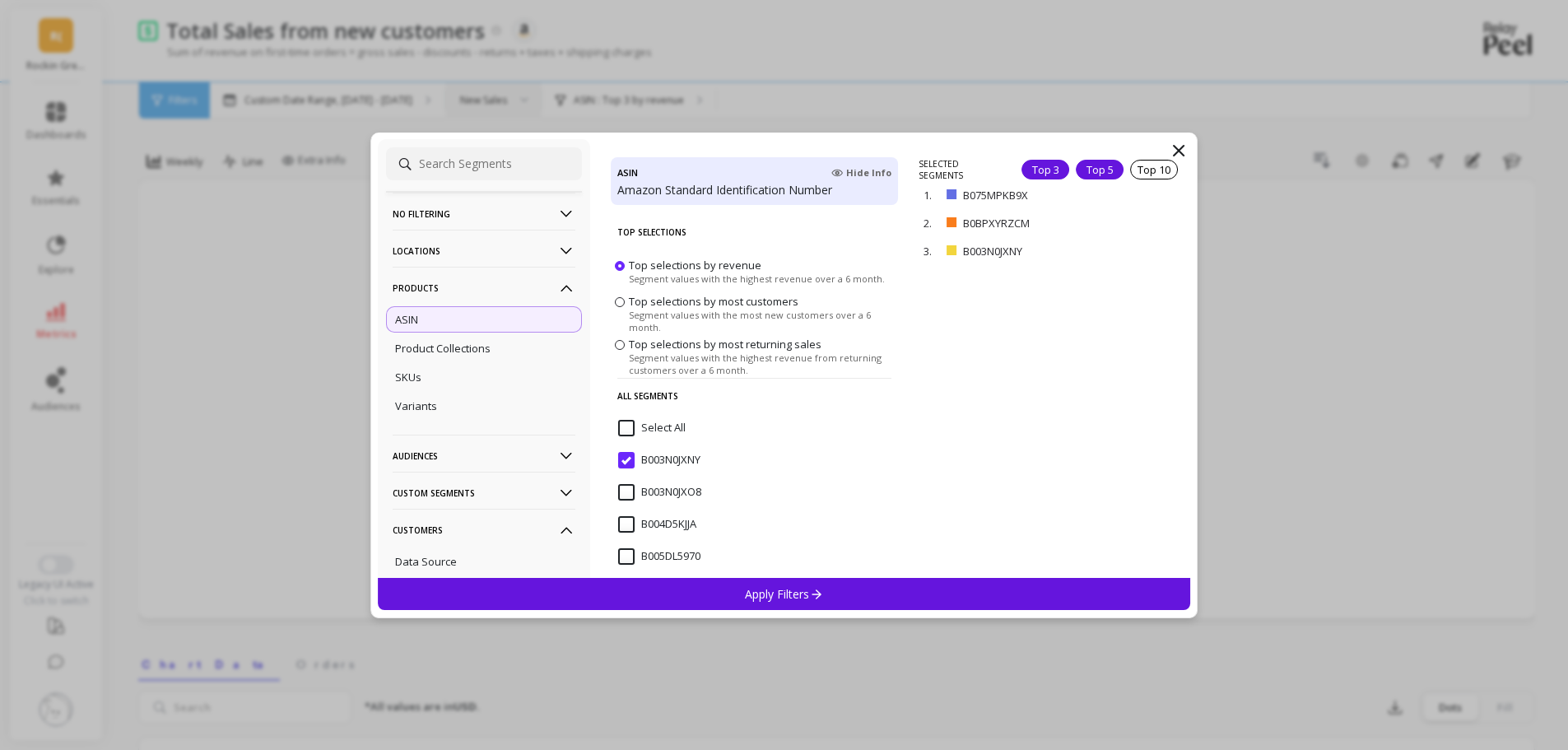
click at [1083, 166] on div "Top 5" at bounding box center [1099, 170] width 48 height 20
click at [882, 586] on div "Apply Filters" at bounding box center [785, 595] width 814 height 32
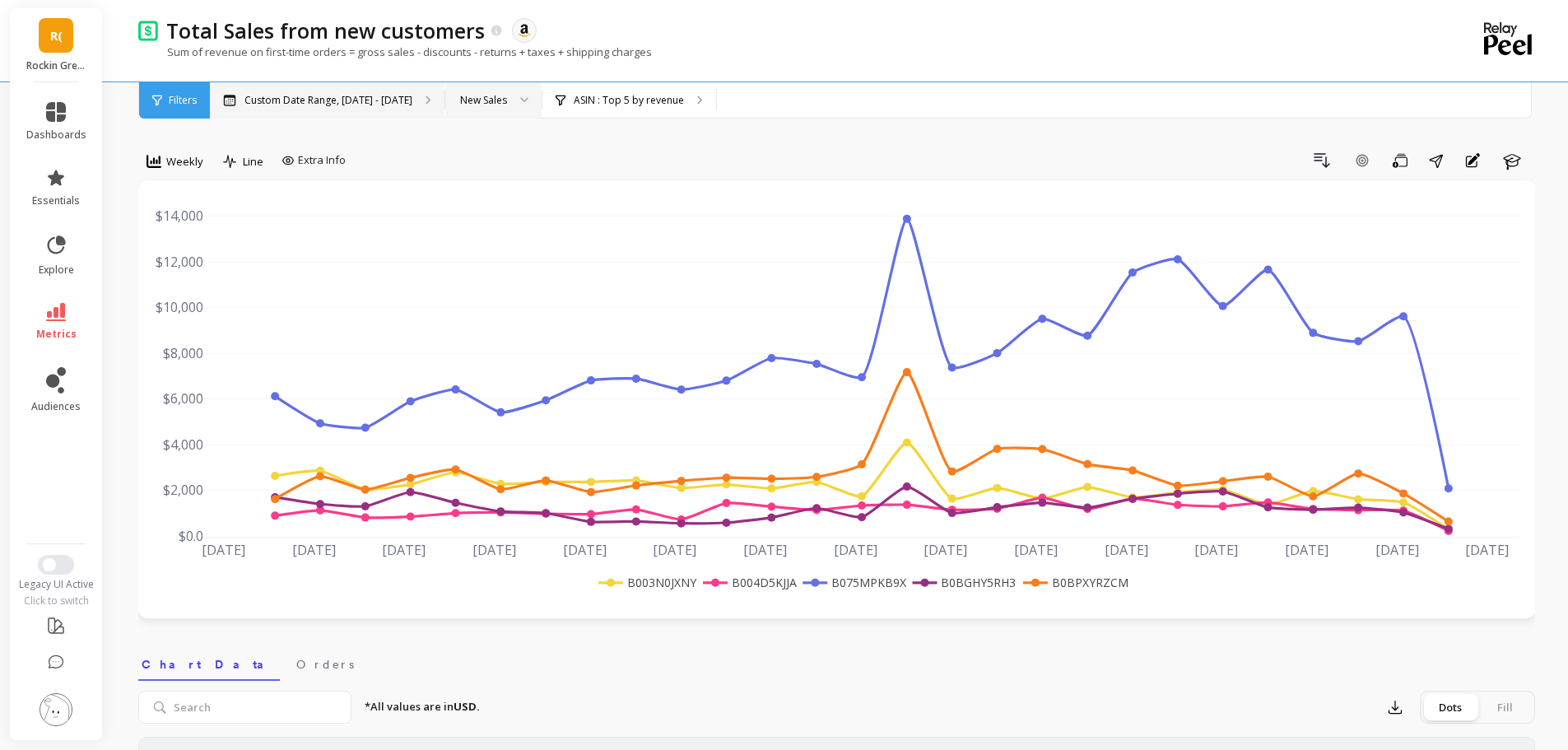
click at [365, 101] on p "Custom Date Range, [DATE] - [DATE]" at bounding box center [328, 101] width 168 height 13
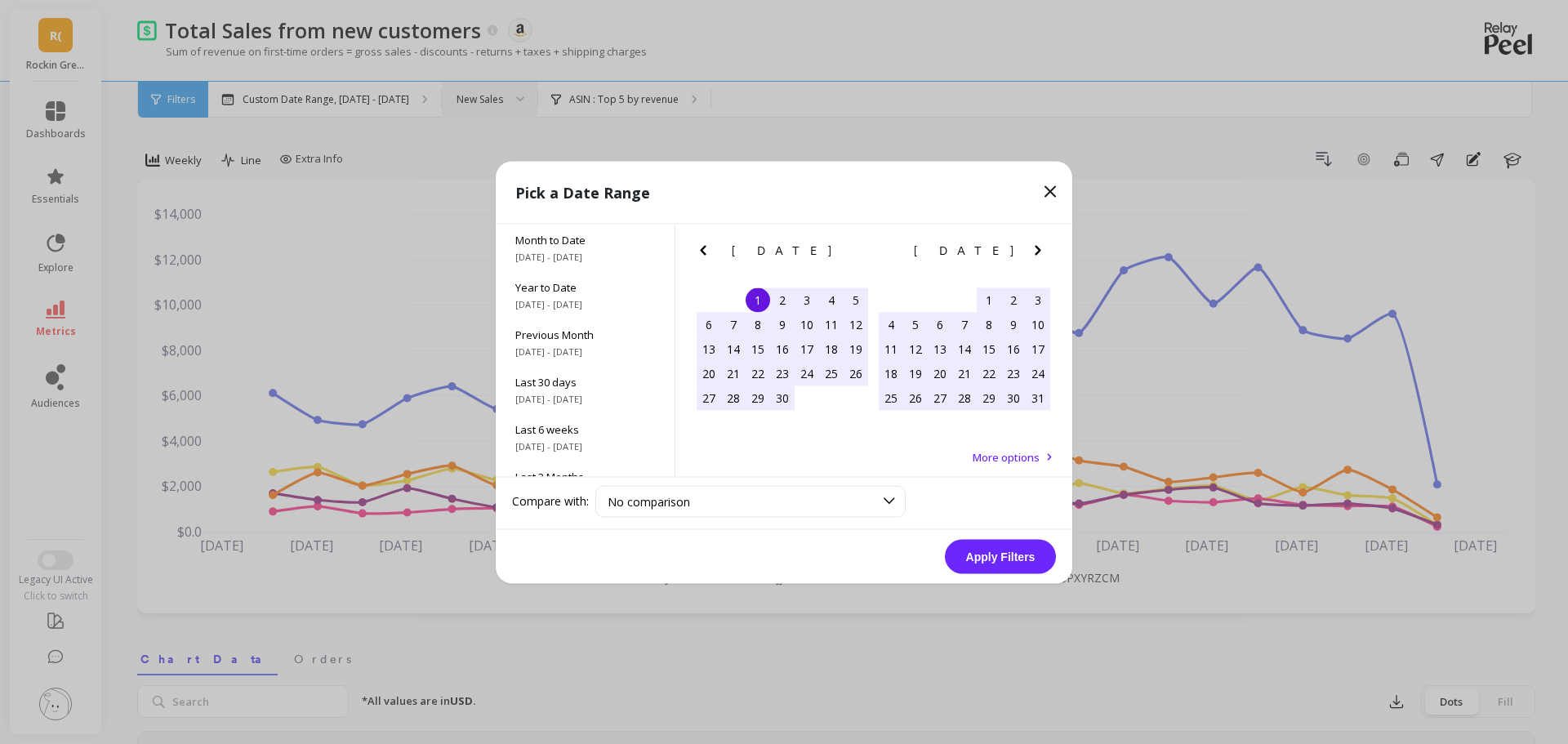
click at [1047, 252] on icon "Next Month" at bounding box center [1038, 250] width 20 height 20
click at [1035, 250] on icon "Next Month" at bounding box center [1038, 250] width 20 height 20
click at [761, 299] on div "1" at bounding box center [758, 300] width 25 height 25
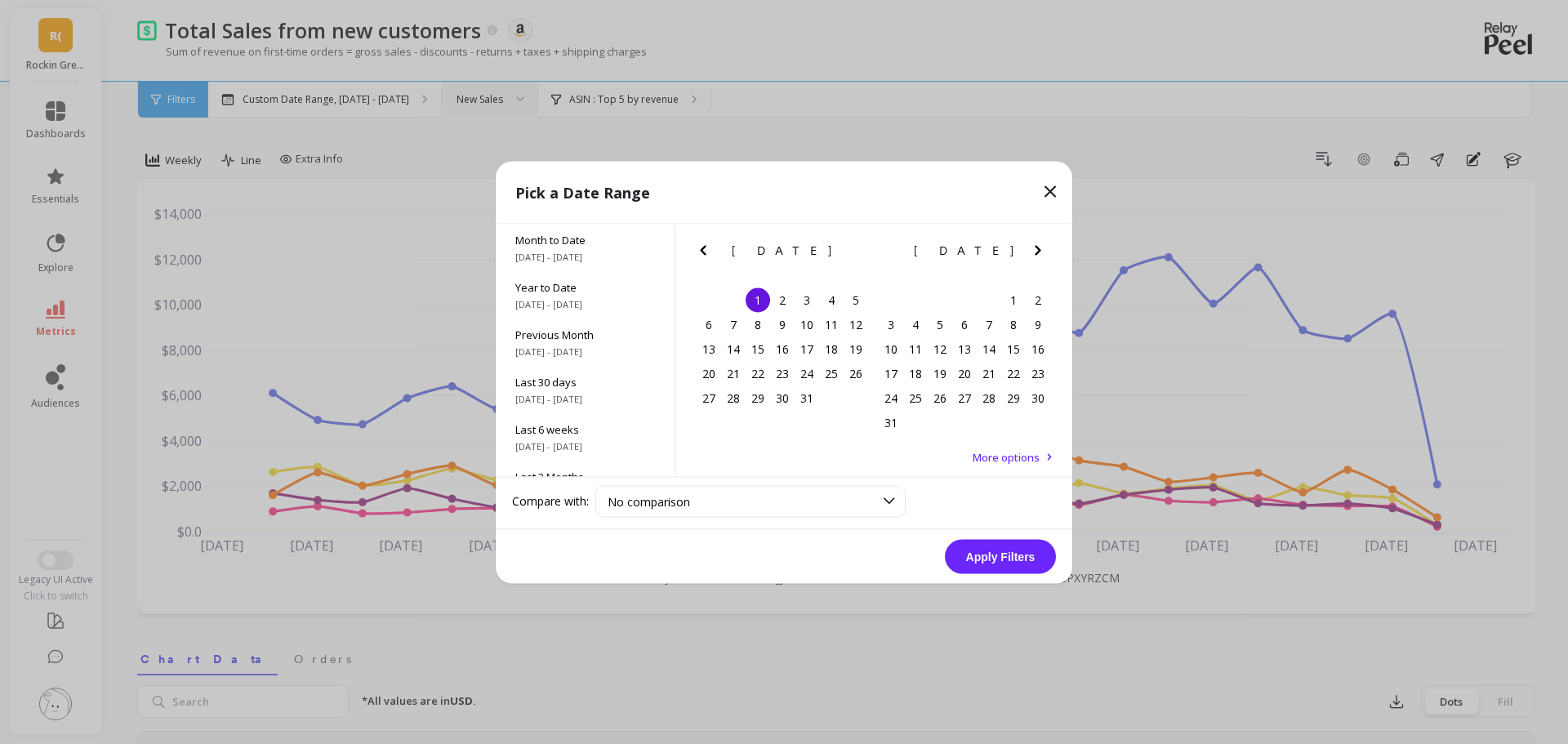
click at [1038, 250] on icon "Next Month" at bounding box center [1038, 249] width 5 height 10
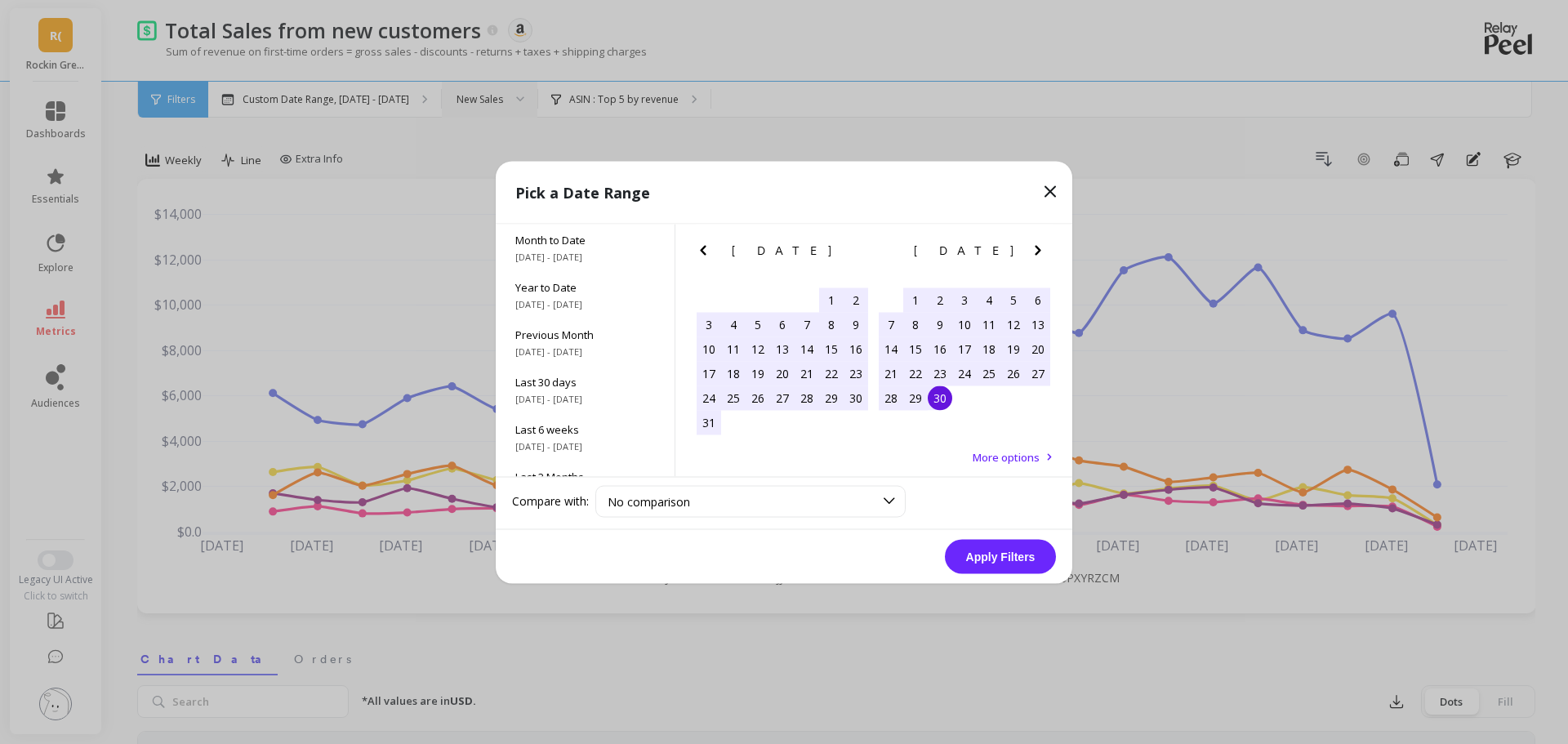
click at [940, 407] on div "30" at bounding box center [940, 398] width 25 height 25
click at [1013, 566] on button "Apply Filters" at bounding box center [1000, 556] width 111 height 35
